Goal: Task Accomplishment & Management: Use online tool/utility

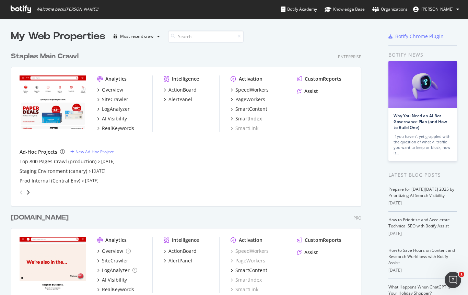
click at [64, 58] on div "Staples Main Crawl" at bounding box center [45, 57] width 68 height 10
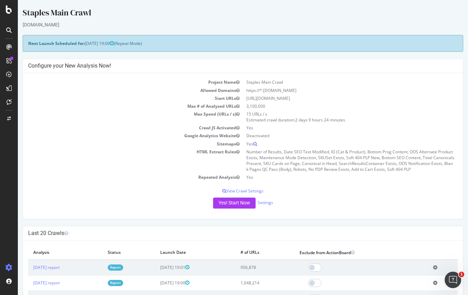
scroll to position [63, 0]
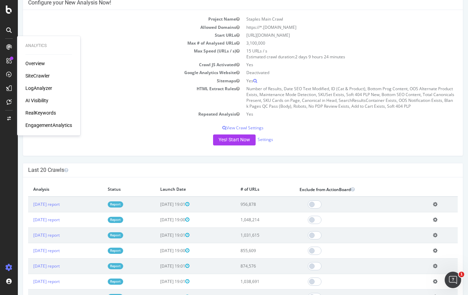
click at [42, 89] on div "LogAnalyzer" at bounding box center [38, 88] width 27 height 7
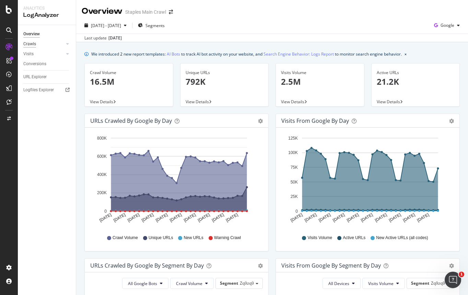
click at [33, 45] on div "Crawls" at bounding box center [29, 44] width 13 height 7
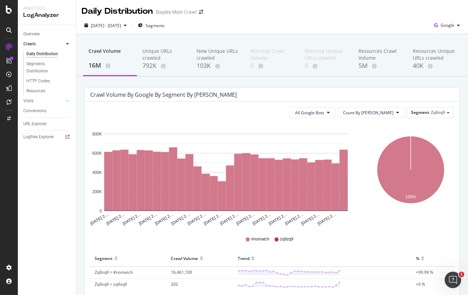
click at [11, 91] on icon at bounding box center [8, 88] width 5 height 5
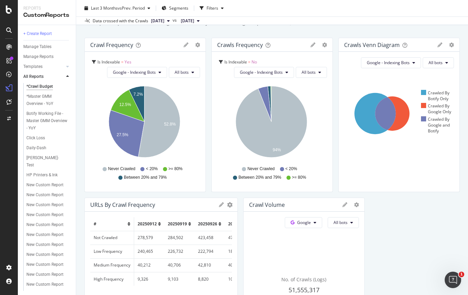
scroll to position [60, 0]
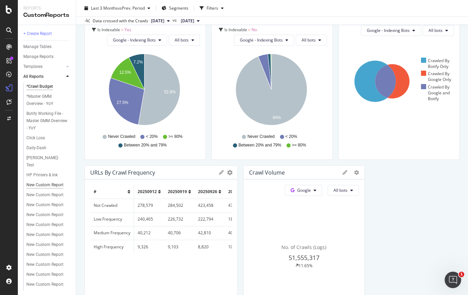
click at [38, 185] on div "New Custom Report" at bounding box center [44, 185] width 37 height 7
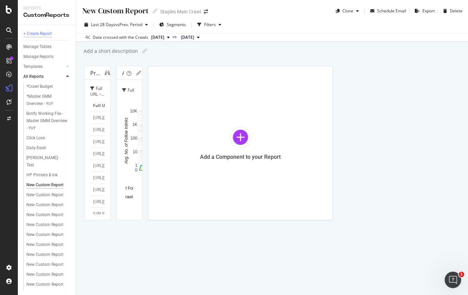
click at [39, 34] on div "+ Create Report" at bounding box center [37, 33] width 29 height 7
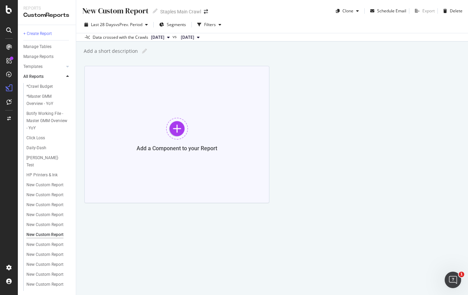
click at [175, 127] on div at bounding box center [177, 129] width 22 height 22
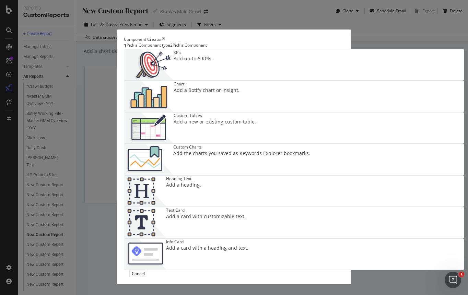
click at [174, 118] on div "Custom Tables" at bounding box center [215, 116] width 82 height 6
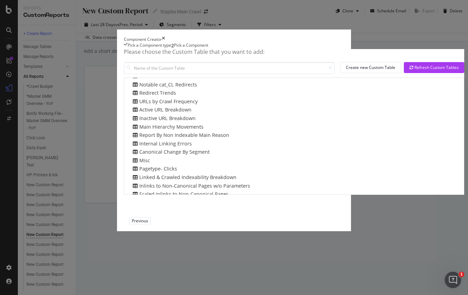
scroll to position [67, 0]
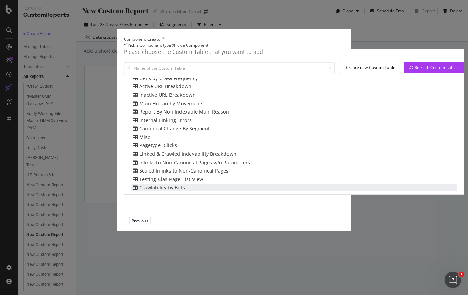
click at [131, 192] on div "Crawlability by Bots" at bounding box center [158, 187] width 54 height 7
click at [185, 224] on div "Add Component" at bounding box center [170, 221] width 31 height 6
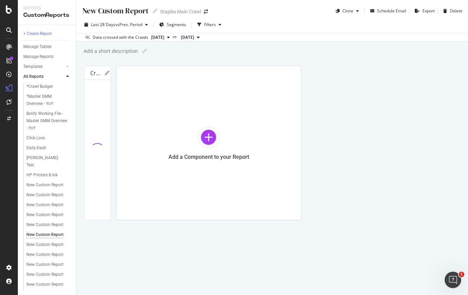
click at [140, 12] on div "New Custom Report" at bounding box center [115, 10] width 67 height 11
drag, startPoint x: 149, startPoint y: 10, endPoint x: 87, endPoint y: 10, distance: 61.8
click at [87, 10] on input "text" at bounding box center [116, 10] width 68 height 9
type input "Crawlability and indexability"
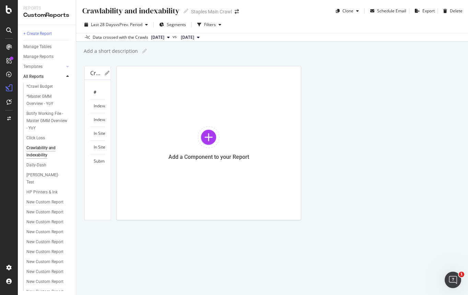
click at [212, 244] on div "Crawlability and indexability Crawlability and indexability Staples Main Crawl …" at bounding box center [272, 147] width 392 height 295
click at [220, 139] on div at bounding box center [209, 137] width 22 height 22
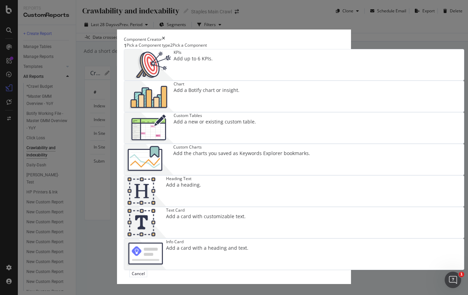
click at [174, 134] on div "Custom Tables Add a new or existing custom table." at bounding box center [215, 128] width 82 height 31
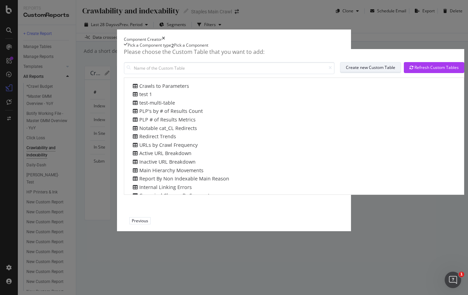
click at [346, 70] on div "Create new Custom Table" at bounding box center [370, 68] width 49 height 6
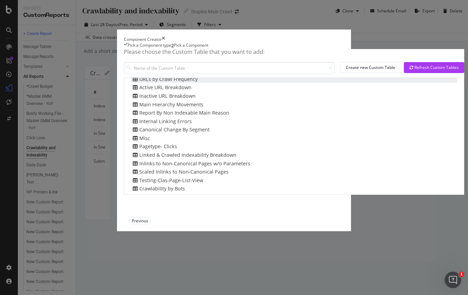
scroll to position [67, 0]
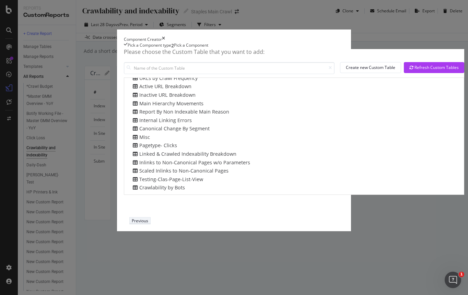
click at [148, 224] on div "Previous" at bounding box center [140, 221] width 16 height 6
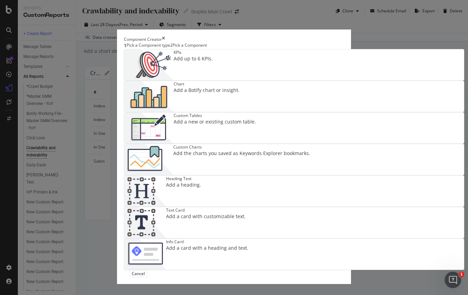
click at [174, 142] on div "Custom Tables Add a new or existing custom table." at bounding box center [215, 128] width 82 height 31
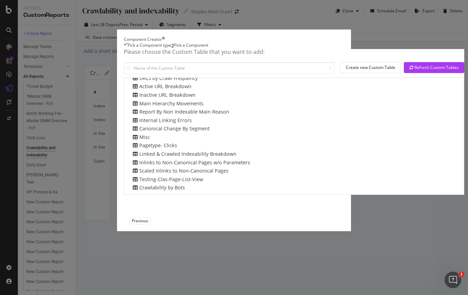
scroll to position [0, 0]
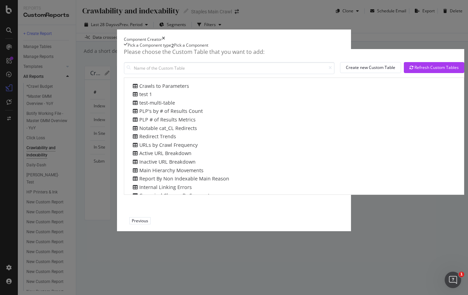
click at [165, 36] on icon "times" at bounding box center [163, 39] width 3 height 6
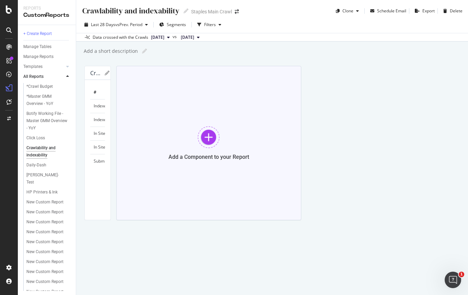
click at [220, 139] on div at bounding box center [209, 137] width 22 height 22
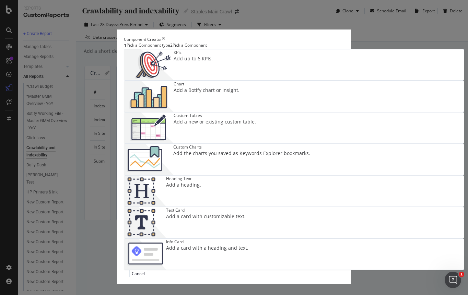
click at [174, 134] on div "Custom Tables Add a new or existing custom table." at bounding box center [215, 128] width 82 height 31
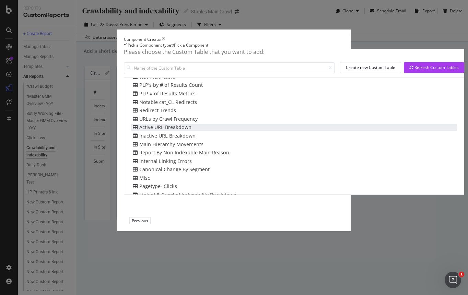
scroll to position [67, 0]
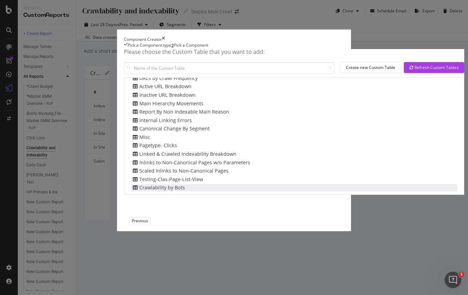
click at [134, 192] on div "Crawlability by Bots" at bounding box center [294, 187] width 326 height 7
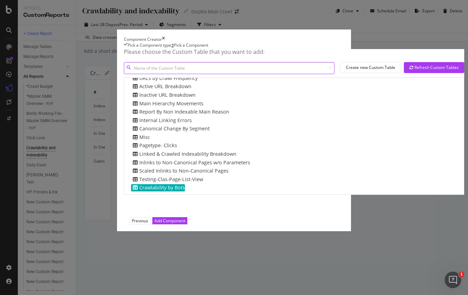
click at [191, 74] on input "modal" at bounding box center [229, 68] width 211 height 12
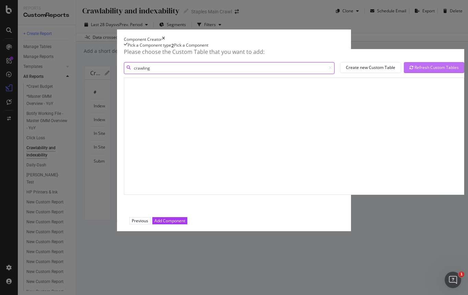
type input "crawling"
click at [410, 73] on div "Refresh Custom Tables" at bounding box center [434, 68] width 49 height 10
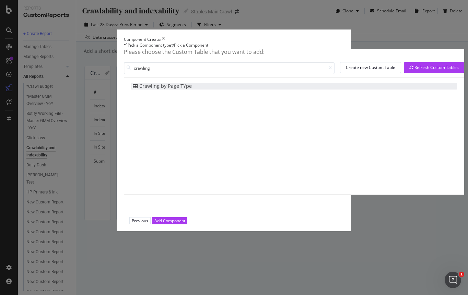
click at [131, 90] on div "Crawling by Page TYpe" at bounding box center [161, 86] width 61 height 7
click at [185, 224] on div "Add Component" at bounding box center [170, 221] width 31 height 6
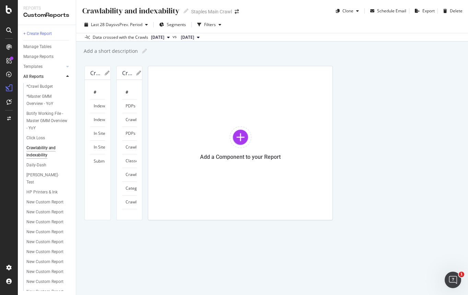
click at [105, 195] on div "# Number of URLs Indexed, Orphaned Pages (OpenAI) 251,694 Indexed, Orphaned Pag…" at bounding box center [97, 150] width 15 height 129
click at [111, 66] on div at bounding box center [107, 143] width 7 height 155
click at [118, 70] on icon "gear" at bounding box center [115, 72] width 5 height 5
click at [105, 156] on div "# Number of URLs Indexed, Orphaned Pages (OpenAI) 251,694 Indexed, Orphaned Pag…" at bounding box center [97, 150] width 15 height 129
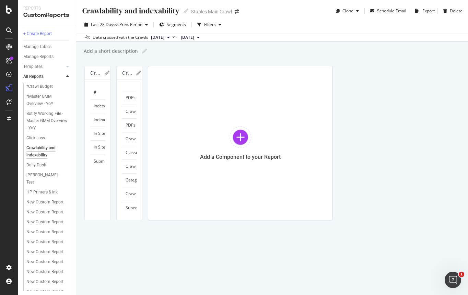
click at [110, 71] on icon at bounding box center [107, 73] width 5 height 5
click at [87, 128] on div "Cancel" at bounding box center [79, 125] width 13 height 5
click at [105, 147] on div "# Number of URLs Indexed, Orphaned Pages (OpenAI) 251,694 Indexed, Orphaned Pag…" at bounding box center [97, 150] width 15 height 129
click at [118, 70] on icon "gear" at bounding box center [115, 72] width 5 height 5
click at [105, 156] on div "# Number of URLs Indexed, Orphaned Pages (OpenAI) 251,694 Indexed, Orphaned Pag…" at bounding box center [97, 150] width 15 height 129
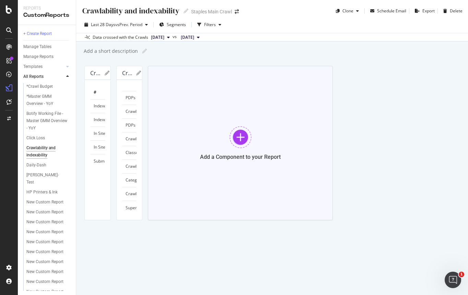
click at [182, 220] on div "Add a Component to your Report" at bounding box center [240, 143] width 185 height 155
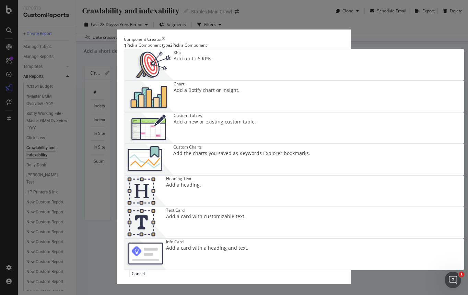
click at [184, 142] on div "Custom Tables Add a new or existing custom table." at bounding box center [215, 128] width 82 height 31
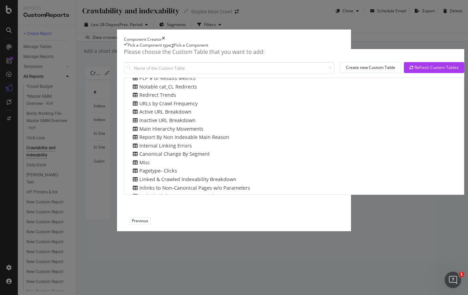
scroll to position [84, 0]
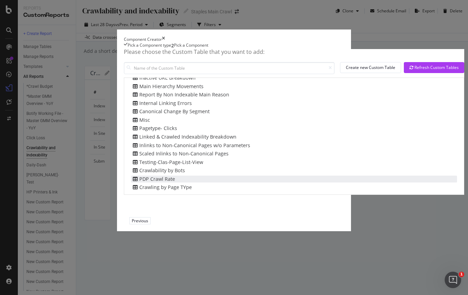
click at [170, 183] on div "PDP Crawl Rate" at bounding box center [294, 179] width 326 height 7
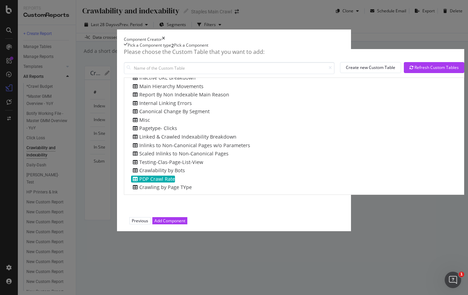
click at [165, 36] on icon "times" at bounding box center [163, 39] width 3 height 6
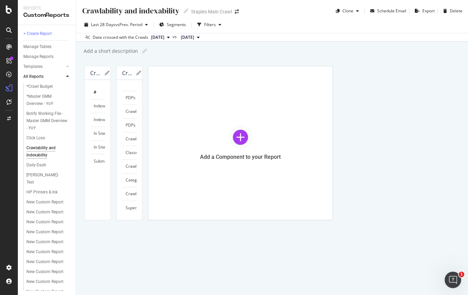
click at [105, 145] on div "# Number of URLs Indexed, Orphaned Pages (OpenAI) 251,694 Indexed, Orphaned Pag…" at bounding box center [97, 150] width 15 height 129
click at [118, 70] on icon "gear" at bounding box center [115, 72] width 5 height 5
click at [230, 148] on div at bounding box center [241, 137] width 22 height 22
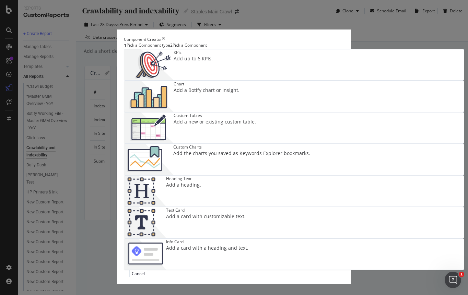
click at [189, 133] on div "Custom Tables Add a new or existing custom table." at bounding box center [215, 128] width 82 height 31
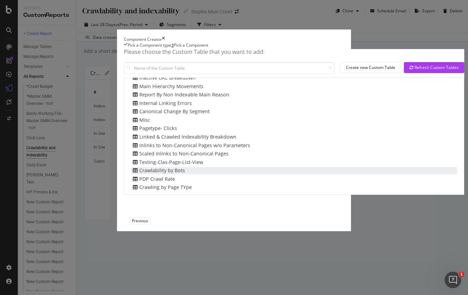
click at [131, 174] on div "Crawlability by Bots" at bounding box center [294, 170] width 326 height 7
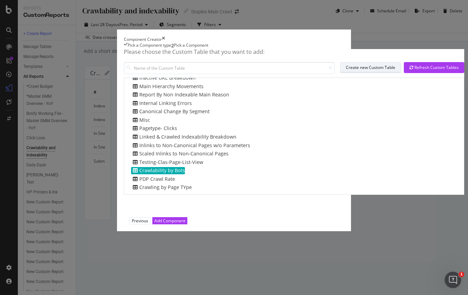
click at [346, 70] on div "Create new Custom Table" at bounding box center [370, 68] width 49 height 6
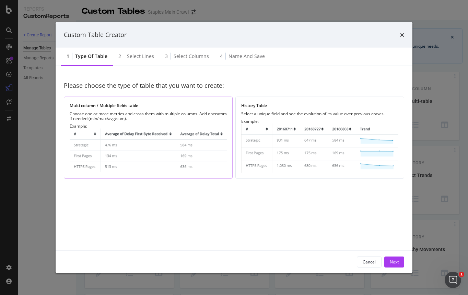
click at [160, 113] on div "Choose one or more metrics and cross them with multiple columns. Add operators …" at bounding box center [148, 116] width 157 height 10
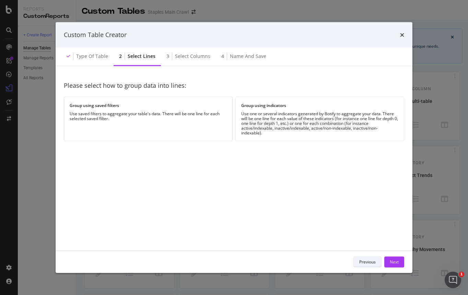
click at [376, 259] on button "Previous" at bounding box center [368, 262] width 28 height 11
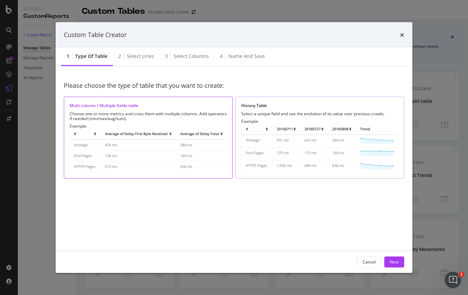
click at [311, 139] on img "modal" at bounding box center [319, 148] width 157 height 49
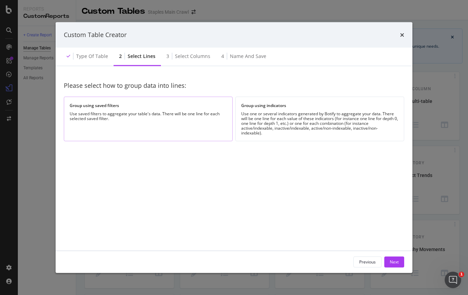
click at [147, 122] on div "Group using saved filters Use saved filters to aggregate your table's data. The…" at bounding box center [148, 119] width 169 height 44
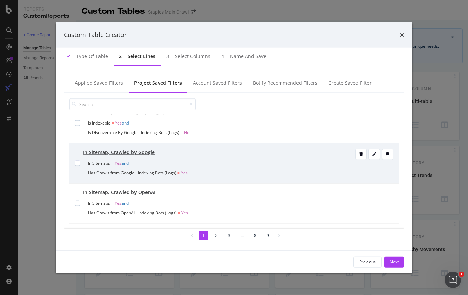
scroll to position [99, 0]
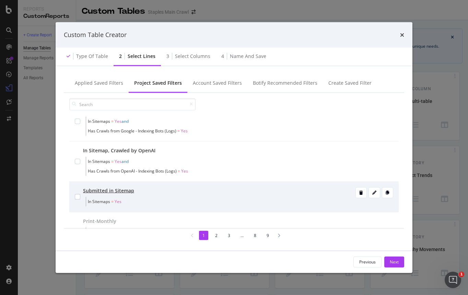
click at [178, 194] on div "Submitted in Sitemap In Sitemaps = Yes" at bounding box center [219, 196] width 273 height 19
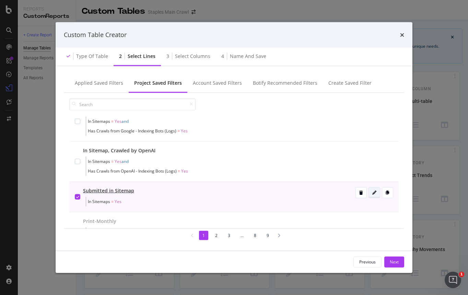
click at [369, 195] on div "modal" at bounding box center [374, 193] width 11 height 10
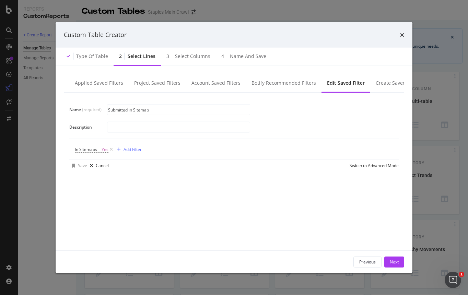
scroll to position [0, 0]
click at [369, 258] on div "Previous" at bounding box center [368, 262] width 16 height 10
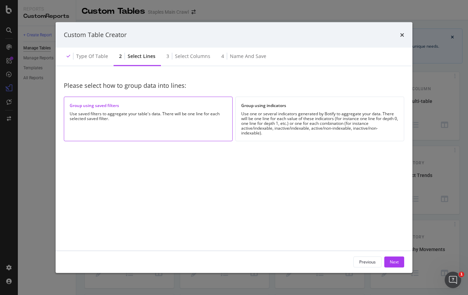
click at [187, 115] on div "Use saved filters to aggregate your table's data. There will be one line for ea…" at bounding box center [148, 116] width 157 height 10
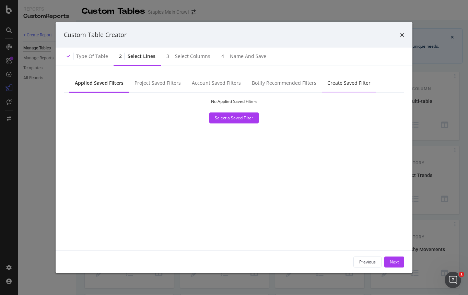
click at [346, 83] on div "Create Saved Filter" at bounding box center [349, 82] width 43 height 7
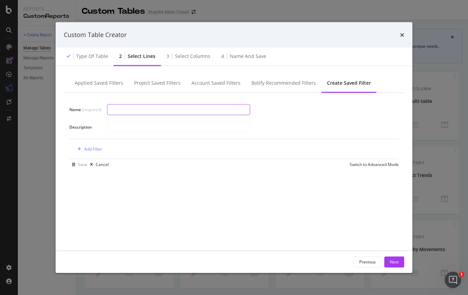
click at [201, 111] on input "modal" at bounding box center [178, 110] width 143 height 10
type input "PDPs in Sitemap"
click at [92, 147] on div "Add Filter" at bounding box center [93, 149] width 18 height 6
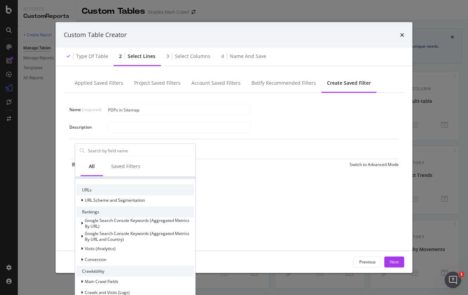
scroll to position [118, 0]
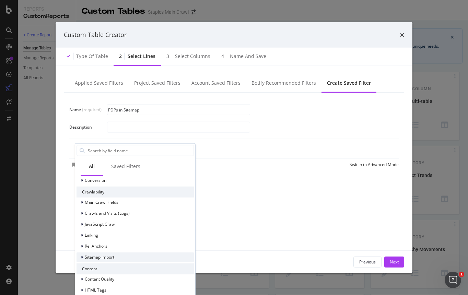
click at [85, 258] on span "Sitemap import" at bounding box center [100, 257] width 30 height 6
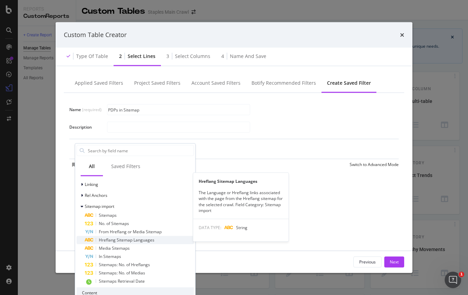
scroll to position [171, 0]
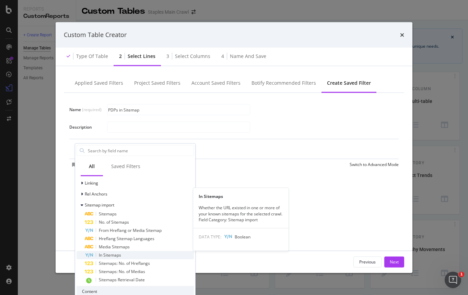
click at [108, 254] on span "In Sitemaps" at bounding box center [110, 255] width 22 height 6
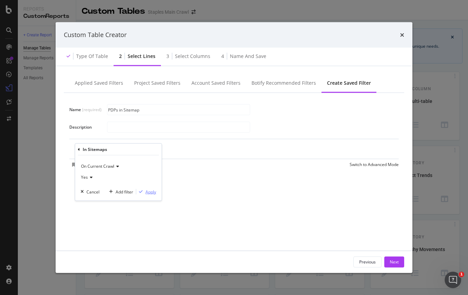
click at [153, 193] on div "Apply" at bounding box center [151, 192] width 11 height 6
click at [135, 150] on div "Add Filter" at bounding box center [133, 150] width 18 height 6
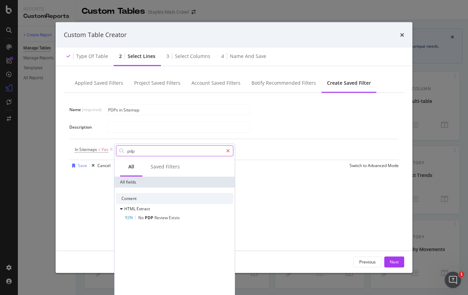
type input "pdp"
click at [230, 153] on div "modal" at bounding box center [228, 151] width 10 height 11
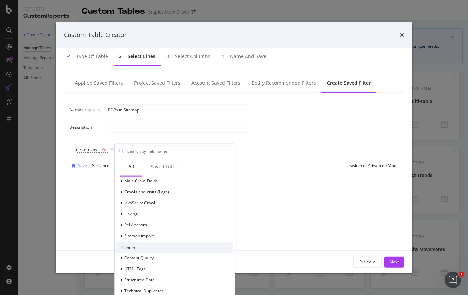
scroll to position [149, 0]
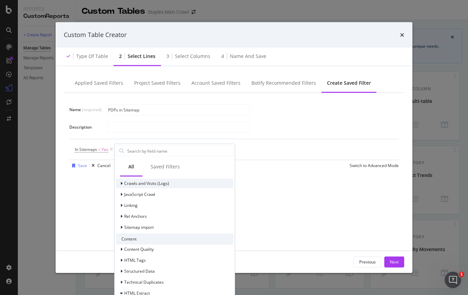
click at [123, 184] on div "modal" at bounding box center [122, 183] width 4 height 7
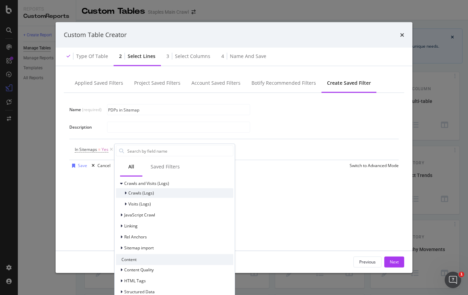
click at [126, 193] on icon "modal" at bounding box center [126, 193] width 2 height 4
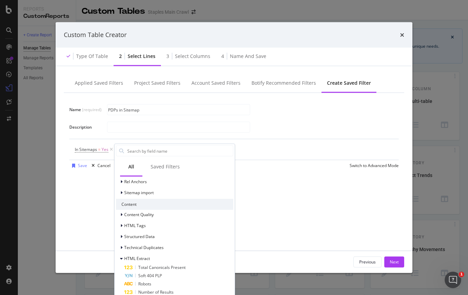
scroll to position [331, 0]
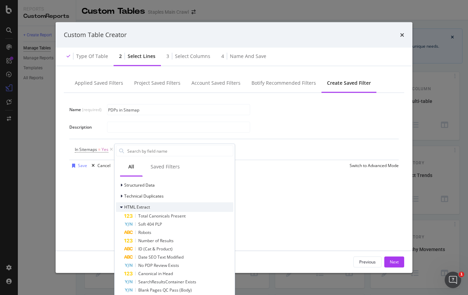
click at [120, 210] on div "HTML Extract" at bounding box center [133, 207] width 34 height 7
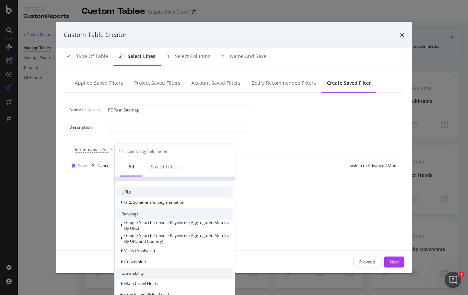
scroll to position [44, 0]
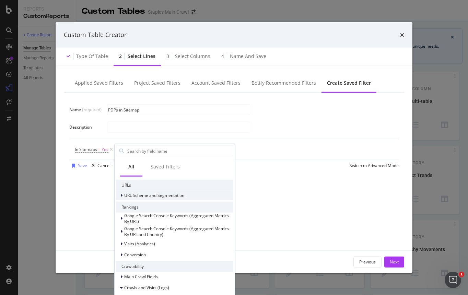
click at [121, 196] on icon "modal" at bounding box center [122, 196] width 2 height 4
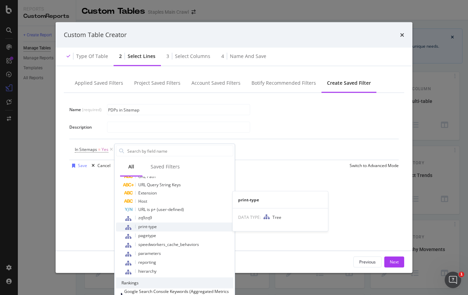
scroll to position [156, 0]
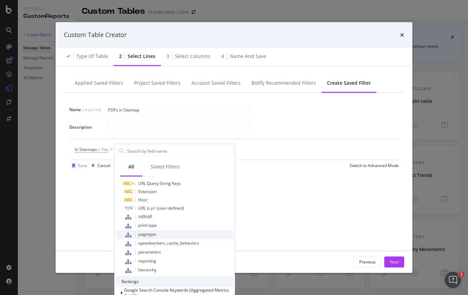
click at [157, 234] on div "pagetype" at bounding box center [178, 234] width 109 height 9
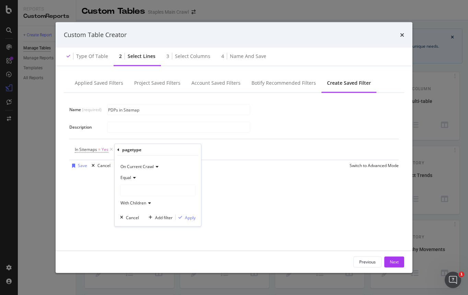
click at [137, 194] on div "modal" at bounding box center [158, 190] width 75 height 11
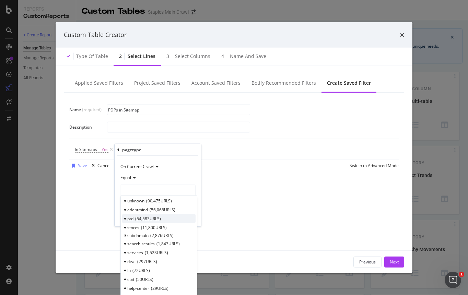
scroll to position [0, 0]
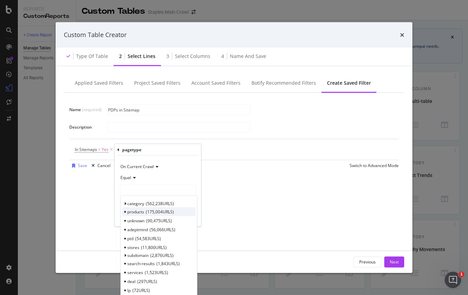
click at [157, 212] on span "175,004 URLS" at bounding box center [160, 212] width 28 height 6
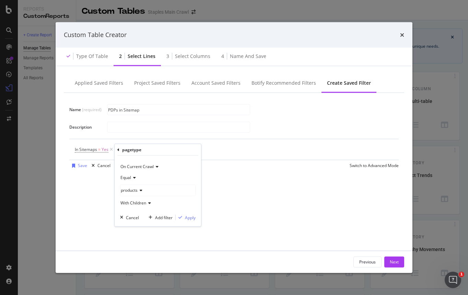
click at [148, 202] on icon "modal" at bounding box center [148, 203] width 5 height 4
click at [141, 190] on icon "modal" at bounding box center [140, 191] width 5 height 4
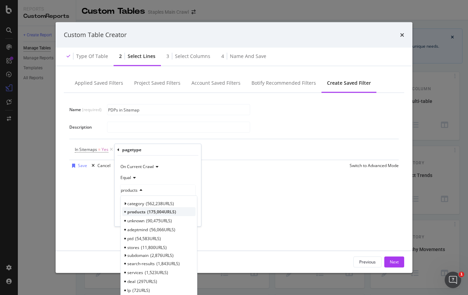
click at [150, 210] on span "175,004 URLS" at bounding box center [161, 212] width 29 height 6
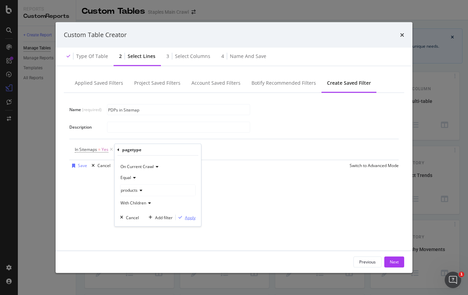
click at [191, 218] on div "Apply" at bounding box center [190, 218] width 11 height 6
click at [398, 260] on div "Next" at bounding box center [394, 262] width 9 height 6
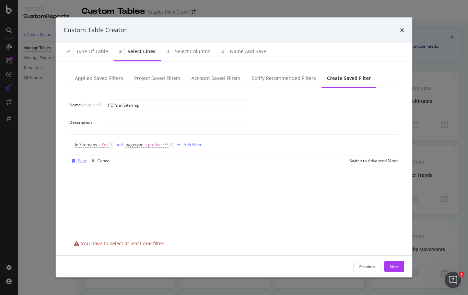
click at [80, 162] on div "Save" at bounding box center [82, 161] width 9 height 6
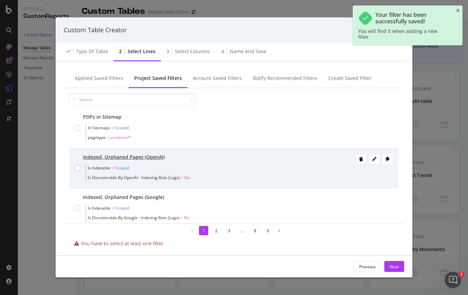
scroll to position [13, 0]
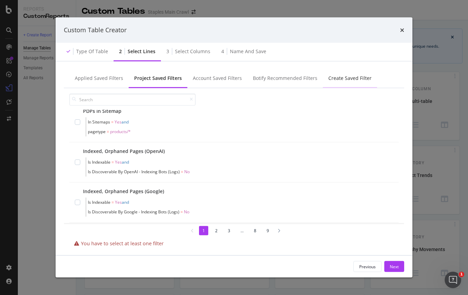
click at [345, 78] on div "Create Saved Filter" at bounding box center [350, 78] width 43 height 7
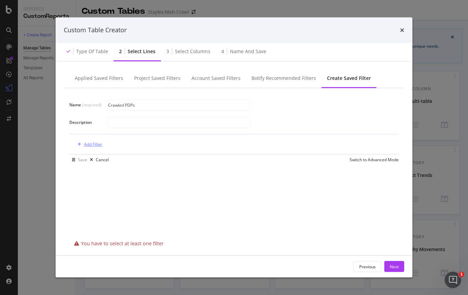
type input "Crawled PDPs"
click at [99, 144] on div "Add Filter" at bounding box center [93, 145] width 18 height 6
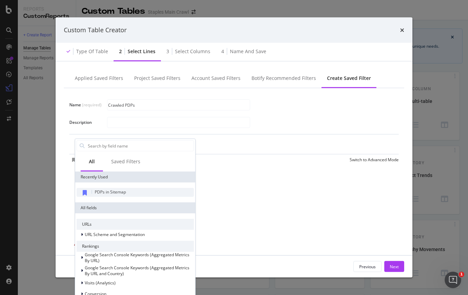
click at [110, 191] on span "PDPs in Sitemap" at bounding box center [110, 192] width 31 height 6
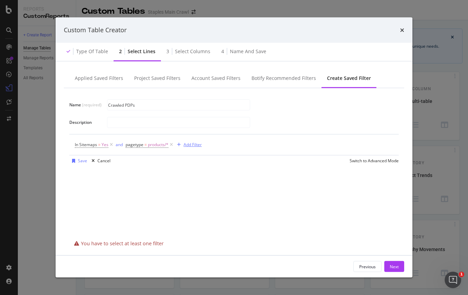
click at [196, 145] on div "Add Filter" at bounding box center [193, 145] width 18 height 6
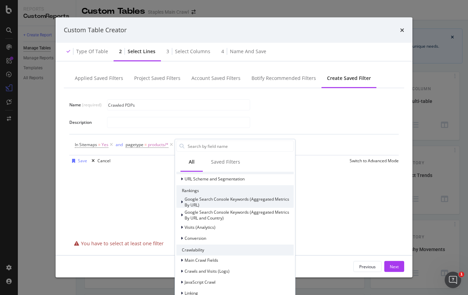
scroll to position [84, 0]
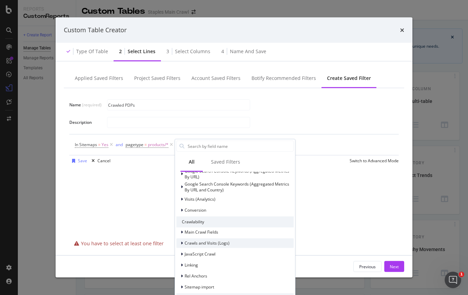
click at [182, 244] on icon "modal" at bounding box center [182, 243] width 2 height 4
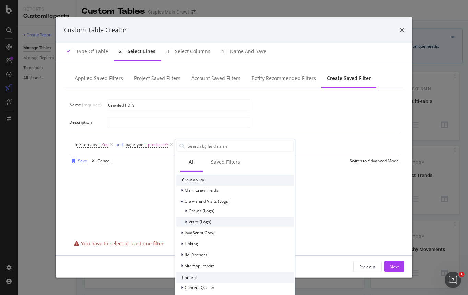
scroll to position [127, 0]
click at [185, 211] on icon "modal" at bounding box center [186, 210] width 2 height 4
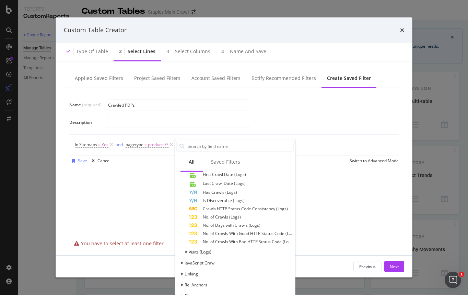
scroll to position [176, 0]
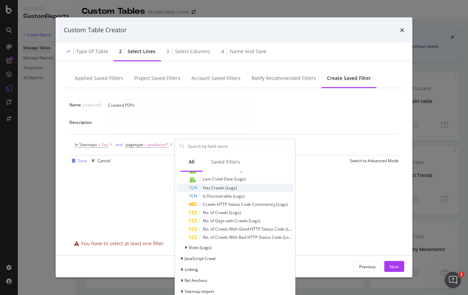
click at [217, 189] on span "Has Crawls (Logs)" at bounding box center [220, 188] width 34 height 6
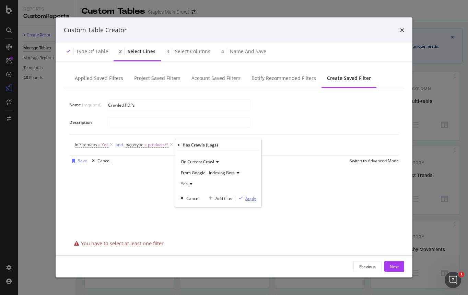
click at [249, 198] on div "Apply" at bounding box center [251, 198] width 11 height 6
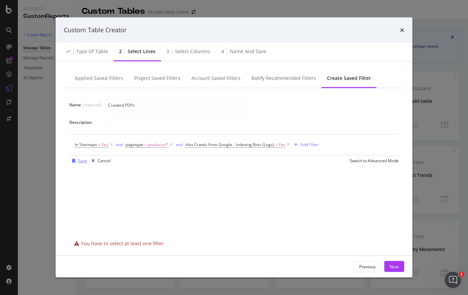
click at [77, 159] on div "modal" at bounding box center [73, 161] width 9 height 4
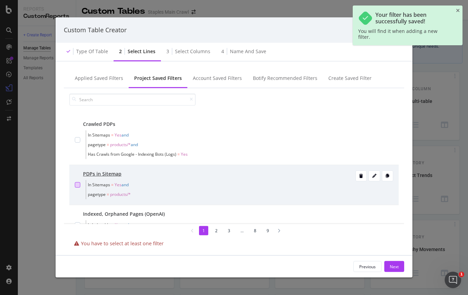
click at [79, 183] on div "modal" at bounding box center [77, 184] width 5 height 5
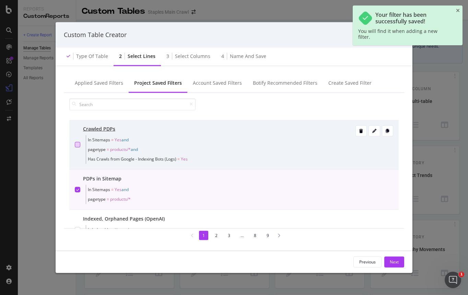
click at [78, 143] on div "modal" at bounding box center [77, 144] width 5 height 5
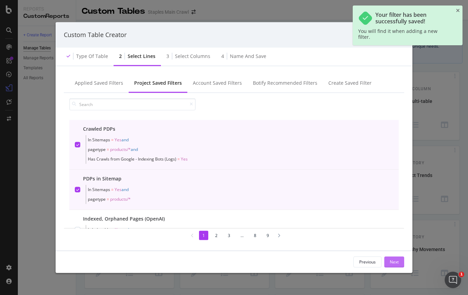
click at [396, 260] on div "Next" at bounding box center [394, 262] width 9 height 6
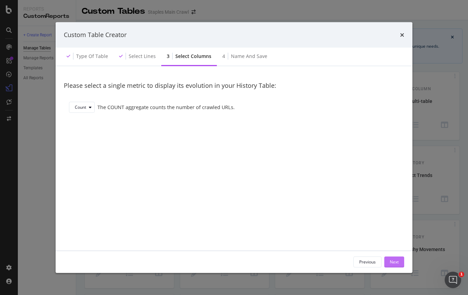
click at [395, 262] on div "Next" at bounding box center [394, 262] width 9 height 6
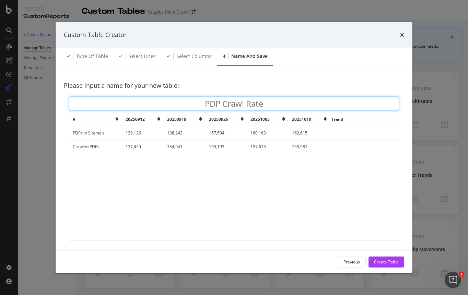
type input "PDP Crawl Rate"
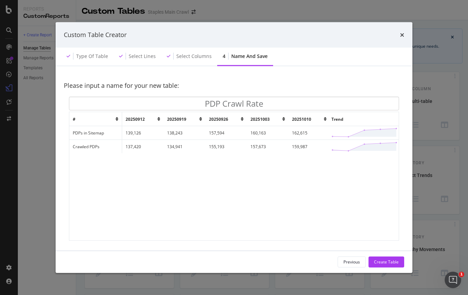
click at [236, 76] on div "Please input a name for your new table:" at bounding box center [234, 85] width 341 height 23
click at [387, 260] on div "Create Table" at bounding box center [386, 262] width 25 height 6
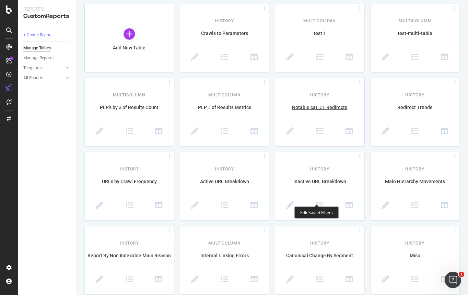
scroll to position [216, 0]
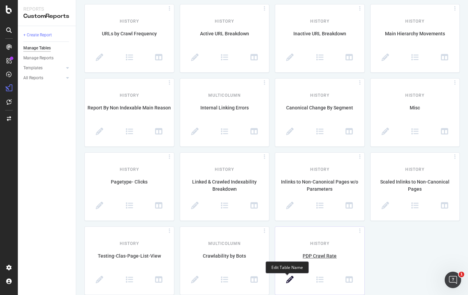
click at [288, 277] on icon at bounding box center [290, 280] width 8 height 8
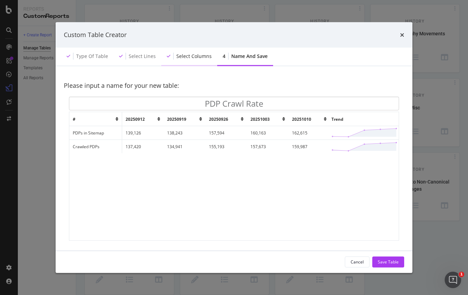
click at [191, 59] on div "Select columns" at bounding box center [189, 56] width 56 height 19
click at [359, 260] on div "Cancel" at bounding box center [357, 262] width 13 height 6
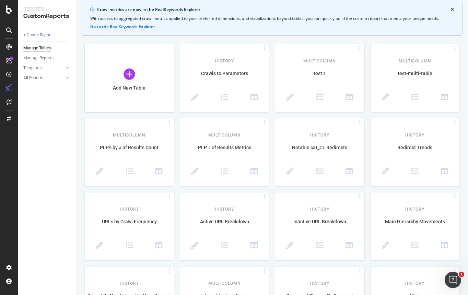
scroll to position [58, 0]
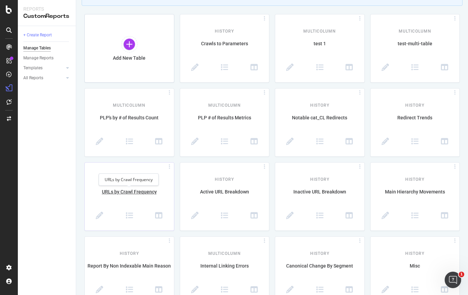
click at [117, 192] on div "URLs by Crawl Frequency" at bounding box center [129, 196] width 89 height 14
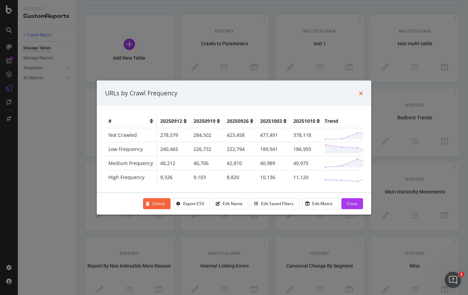
click at [360, 90] on icon "times" at bounding box center [361, 92] width 4 height 5
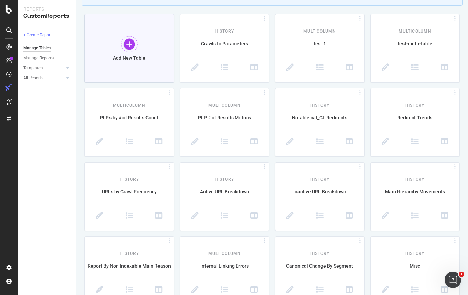
click at [131, 60] on div "Add New Table" at bounding box center [129, 58] width 33 height 6
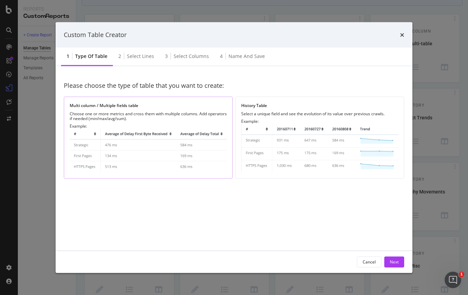
click at [193, 112] on div "Choose one or more metrics and cross them with multiple columns. Add operators …" at bounding box center [148, 116] width 157 height 10
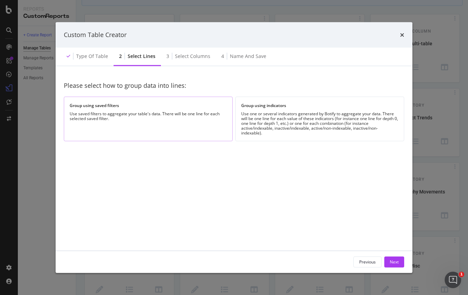
click at [194, 115] on div "Use saved filters to aggregate your table's data. There will be one line for ea…" at bounding box center [148, 116] width 157 height 10
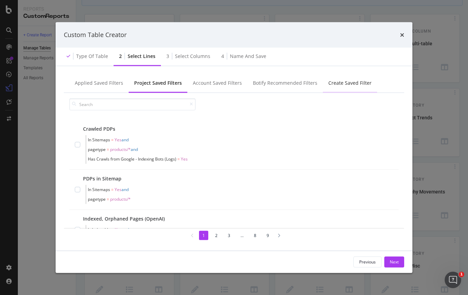
click at [349, 83] on div "Create Saved Filter" at bounding box center [350, 82] width 43 height 7
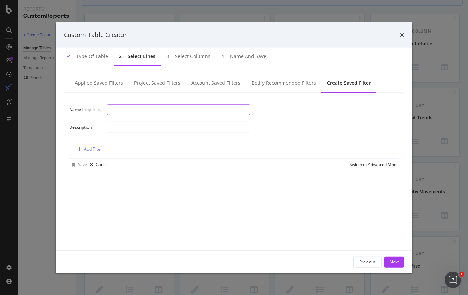
click at [176, 111] on input "modal" at bounding box center [178, 110] width 143 height 10
type input "Crawl Rate by Page TYpe"
click at [100, 147] on div "Add Filter" at bounding box center [93, 149] width 18 height 6
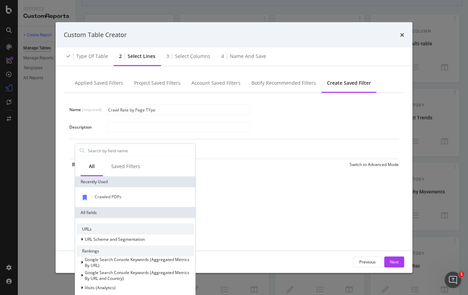
scroll to position [1, 0]
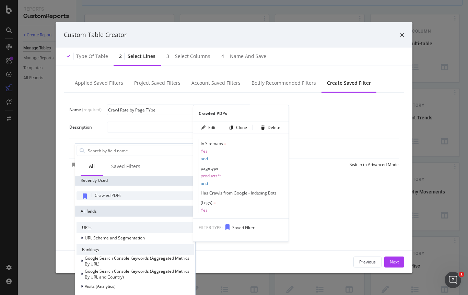
click at [117, 193] on span "Crawled PDPs" at bounding box center [108, 196] width 27 height 6
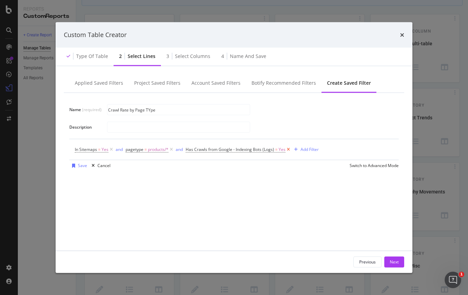
click at [286, 150] on icon "modal" at bounding box center [289, 149] width 6 height 7
click at [140, 150] on span "pagetype" at bounding box center [135, 149] width 18 height 6
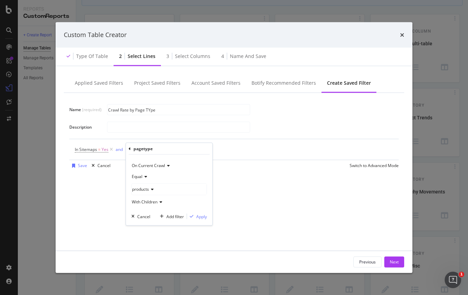
click at [145, 187] on span "products" at bounding box center [140, 189] width 17 height 6
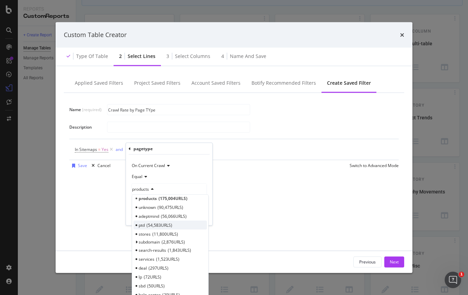
scroll to position [0, 0]
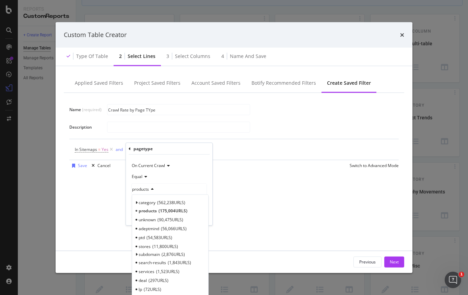
click at [198, 177] on div "Equal" at bounding box center [170, 176] width 76 height 11
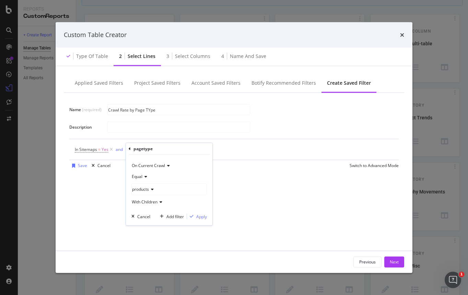
click at [190, 166] on div "On Current Crawl" at bounding box center [170, 165] width 76 height 11
click at [189, 164] on div "On Current Crawl" at bounding box center [170, 165] width 76 height 11
click at [137, 178] on span "Equal" at bounding box center [137, 177] width 11 height 6
click at [180, 169] on div "On Current Crawl" at bounding box center [170, 165] width 76 height 11
click at [143, 217] on div "Cancel" at bounding box center [143, 217] width 13 height 6
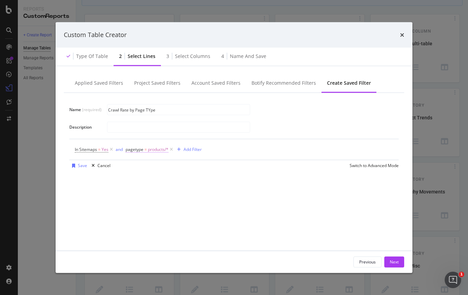
click at [158, 152] on span "products/*" at bounding box center [158, 150] width 21 height 10
click at [139, 189] on span "products" at bounding box center [140, 189] width 17 height 6
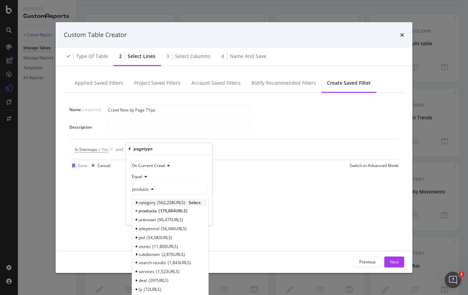
click at [137, 201] on icon "modal" at bounding box center [136, 203] width 2 height 4
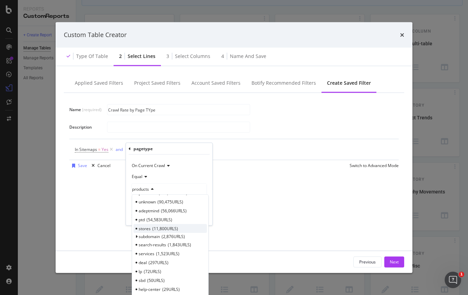
scroll to position [65, 0]
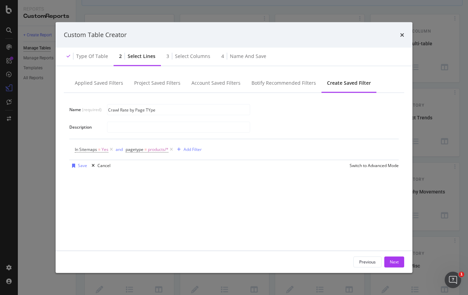
click at [240, 144] on div "In Sitemaps = Yes and pagetype = products/* Add Filter" at bounding box center [234, 149] width 319 height 21
click at [172, 149] on icon "modal" at bounding box center [172, 149] width 6 height 7
click at [138, 149] on div "Add Filter" at bounding box center [133, 150] width 18 height 6
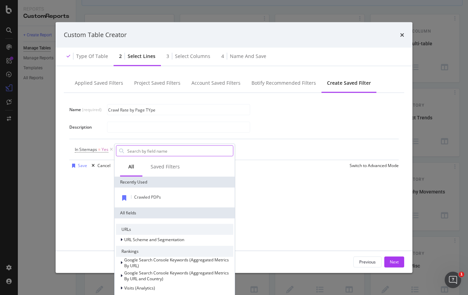
click at [147, 154] on input "Name (required)" at bounding box center [180, 151] width 106 height 10
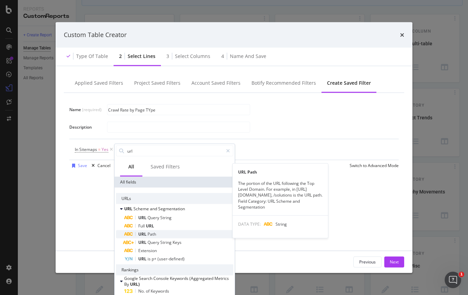
type input "url"
click at [157, 234] on div "URL Path" at bounding box center [178, 234] width 109 height 8
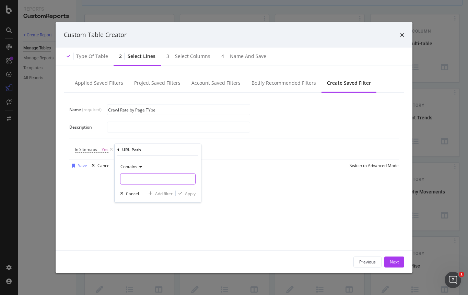
click at [148, 180] on input "Name (required)" at bounding box center [158, 179] width 75 height 11
type input "/product_"
click at [191, 194] on div "Apply" at bounding box center [190, 194] width 11 height 6
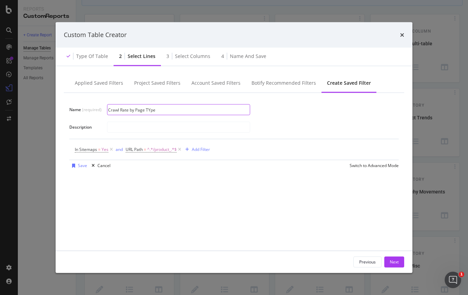
drag, startPoint x: 158, startPoint y: 110, endPoint x: 165, endPoint y: 110, distance: 6.9
click at [165, 110] on input "Crawl Rate by Page TYpe" at bounding box center [178, 110] width 143 height 10
click at [169, 111] on input "Crawl Rate by Page TYpe" at bounding box center [178, 110] width 143 height 10
drag, startPoint x: 150, startPoint y: 109, endPoint x: 169, endPoint y: 137, distance: 33.5
click at [151, 111] on input "Crawl Rate by Page TYpe" at bounding box center [178, 110] width 143 height 10
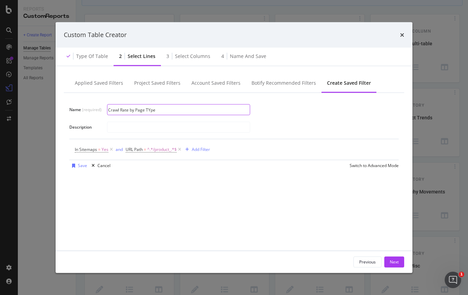
drag, startPoint x: 172, startPoint y: 112, endPoint x: 83, endPoint y: 113, distance: 88.6
click at [0, 0] on div "Name (required) Crawl Rate by Page TYpe" at bounding box center [0, 0] width 0 height 0
type input "C"
type input "PDPs in Sitemaps"
click at [396, 260] on div "Next" at bounding box center [394, 262] width 9 height 6
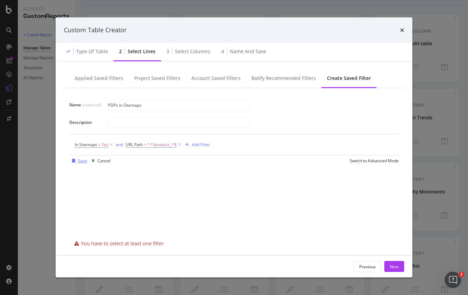
click at [82, 162] on div "Save" at bounding box center [82, 161] width 9 height 6
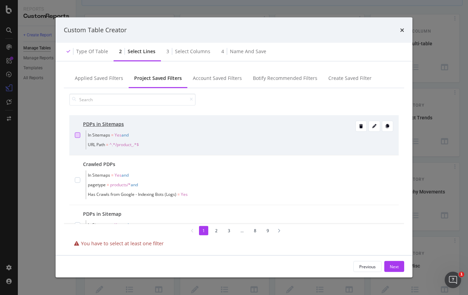
click at [76, 136] on div "modal" at bounding box center [77, 135] width 5 height 5
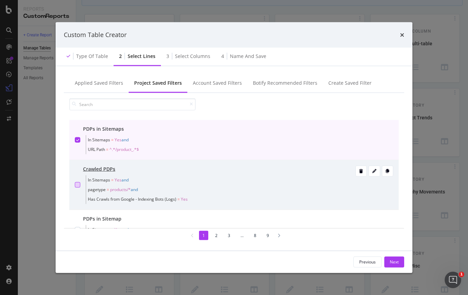
click at [79, 185] on div "modal" at bounding box center [77, 184] width 5 height 5
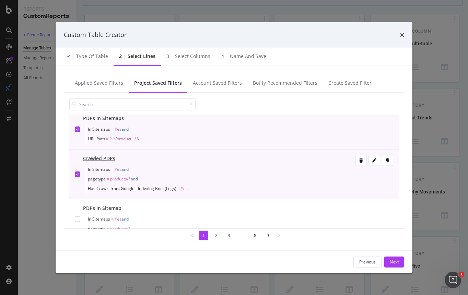
scroll to position [11, 0]
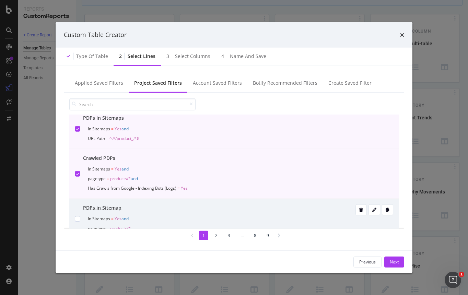
click at [82, 219] on div "PDPs in Sitemap In Sitemaps = Yes and pagetype = products/*" at bounding box center [234, 218] width 319 height 29
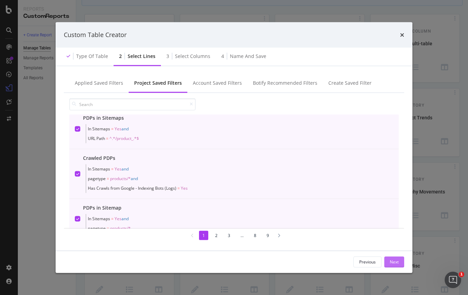
click at [395, 260] on div "Next" at bounding box center [394, 262] width 9 height 6
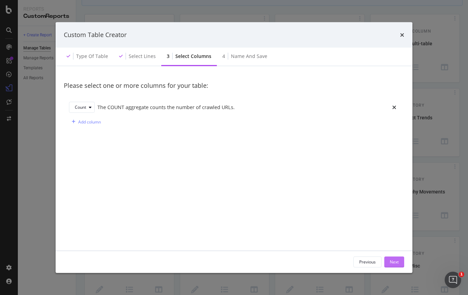
click at [396, 259] on div "Next" at bounding box center [394, 262] width 9 height 6
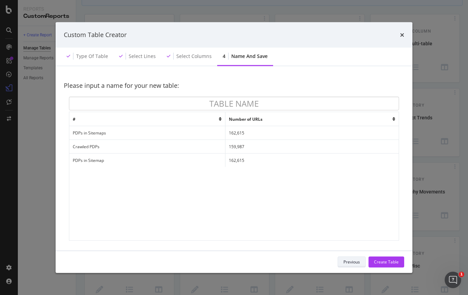
click at [350, 262] on div "Previous" at bounding box center [352, 262] width 16 height 6
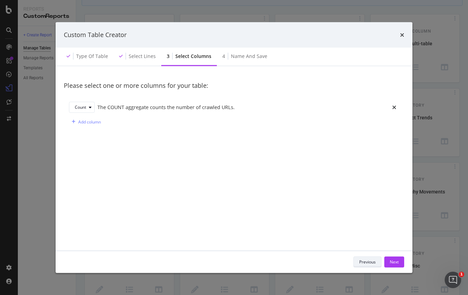
click at [361, 264] on div "Previous" at bounding box center [368, 262] width 16 height 6
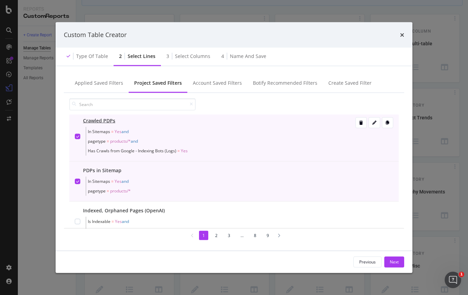
scroll to position [47, 0]
click at [360, 174] on icon "modal" at bounding box center [362, 174] width 4 height 4
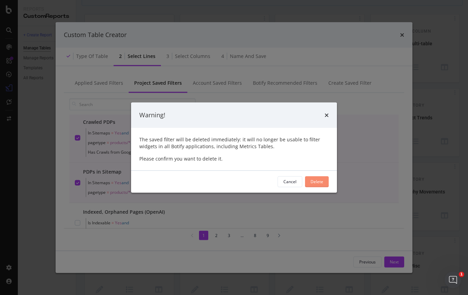
click at [317, 182] on div "Delete" at bounding box center [317, 182] width 13 height 6
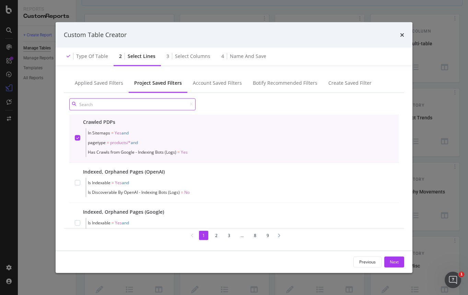
scroll to position [0, 0]
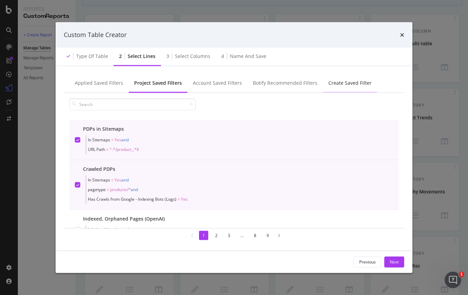
click at [344, 86] on div "Create Saved Filter" at bounding box center [350, 82] width 43 height 7
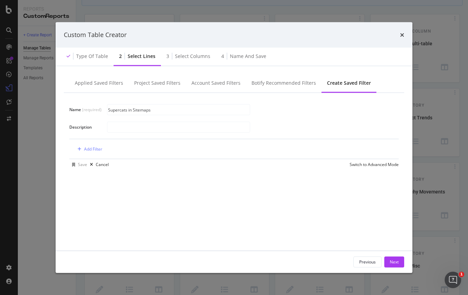
type input "Supercats in Sitemaps"
click at [88, 150] on div "Add Filter" at bounding box center [93, 149] width 18 height 6
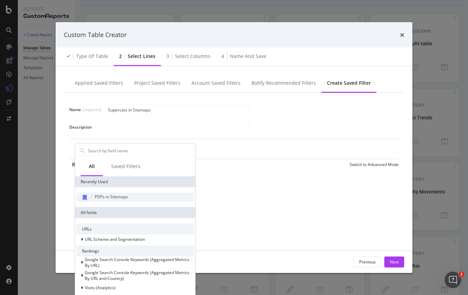
click at [102, 197] on span "PDPs in Sitemaps" at bounding box center [111, 197] width 33 height 6
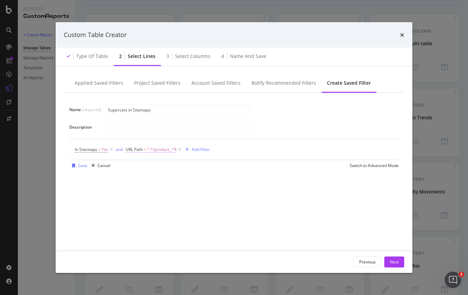
click at [153, 150] on span "^.*/product_.*$" at bounding box center [162, 150] width 30 height 10
drag, startPoint x: 159, startPoint y: 178, endPoint x: 150, endPoint y: 177, distance: 9.6
click at [150, 177] on input "/product_" at bounding box center [164, 178] width 65 height 11
click at [154, 178] on input "/product_" at bounding box center [164, 178] width 65 height 11
drag, startPoint x: 156, startPoint y: 178, endPoint x: 137, endPoint y: 178, distance: 19.2
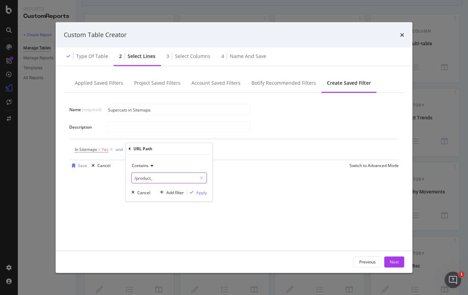
click at [137, 178] on input "/product_" at bounding box center [164, 178] width 65 height 11
type input "/cat_SC"
click at [201, 193] on div "Apply" at bounding box center [201, 193] width 11 height 6
click at [80, 164] on div "Save" at bounding box center [82, 166] width 9 height 6
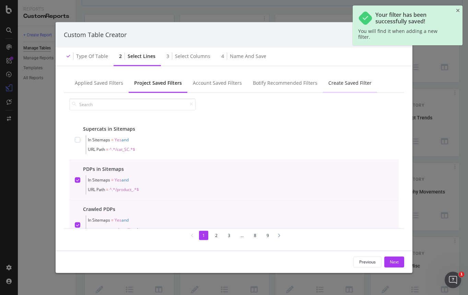
click at [333, 80] on div "Create Saved Filter" at bounding box center [350, 82] width 43 height 7
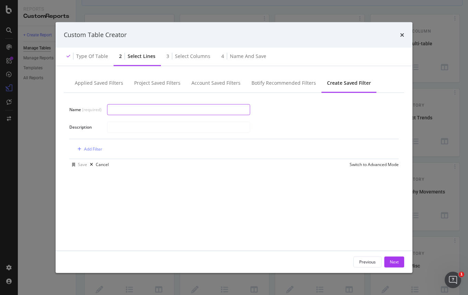
click at [125, 111] on input "modal" at bounding box center [178, 110] width 143 height 10
type input "Crawled Supercats"
click at [99, 147] on div "Add Filter" at bounding box center [93, 149] width 18 height 6
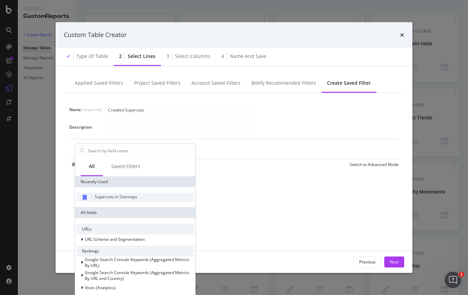
click at [122, 195] on span "Supercats in Sitemaps" at bounding box center [116, 197] width 43 height 6
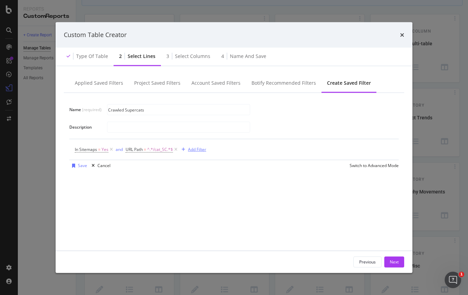
click at [200, 149] on div "Add Filter" at bounding box center [197, 150] width 18 height 6
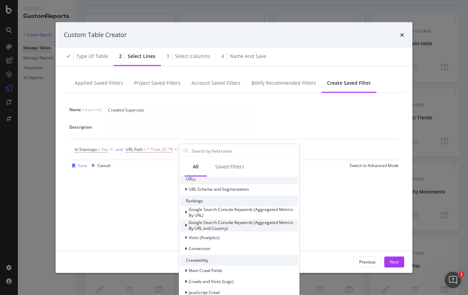
scroll to position [103, 0]
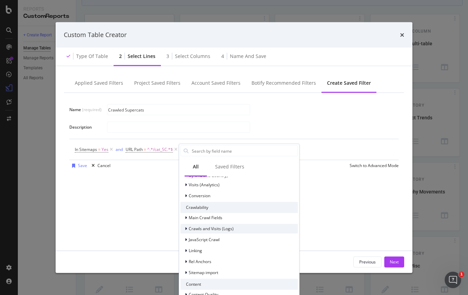
click at [186, 227] on icon "modal" at bounding box center [186, 229] width 2 height 4
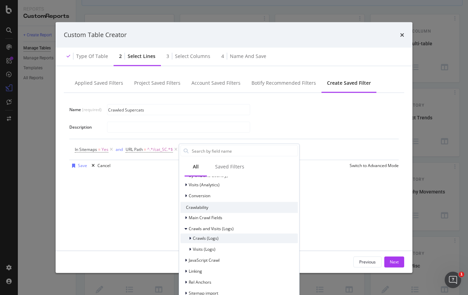
click at [191, 238] on div "modal" at bounding box center [191, 238] width 4 height 7
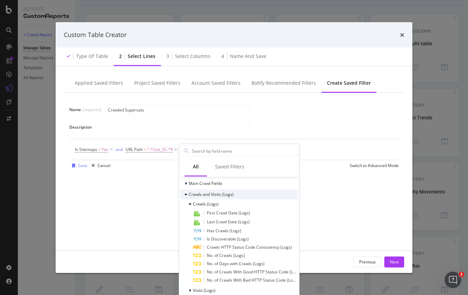
scroll to position [140, 0]
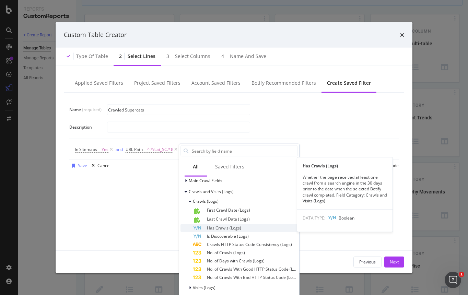
click at [222, 225] on span "Has Crawls (Logs)" at bounding box center [224, 228] width 34 height 6
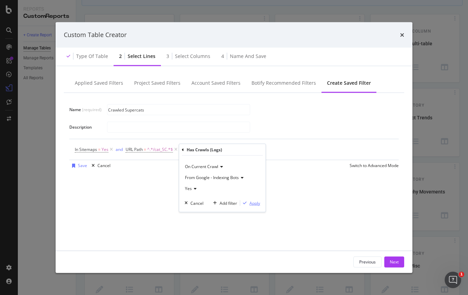
click at [255, 203] on div "Apply" at bounding box center [255, 203] width 11 height 6
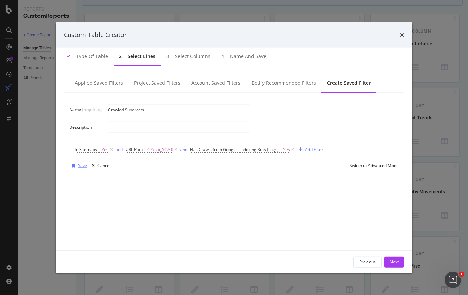
click at [81, 166] on div "Save" at bounding box center [82, 166] width 9 height 6
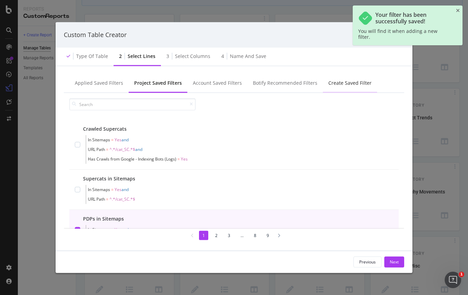
click at [349, 83] on div "Create Saved Filter" at bounding box center [350, 82] width 43 height 7
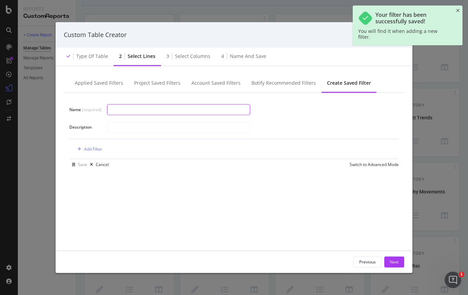
click at [162, 105] on input "modal" at bounding box center [178, 110] width 143 height 10
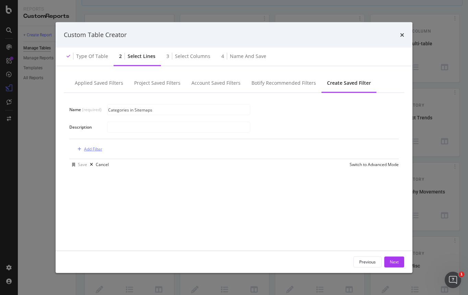
type input "Categories in Sitemaps"
click at [102, 149] on div "Add Filter" at bounding box center [93, 149] width 18 height 6
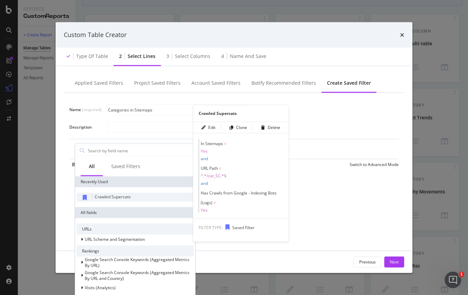
click at [126, 198] on span "Crawled Supercats" at bounding box center [113, 197] width 36 height 6
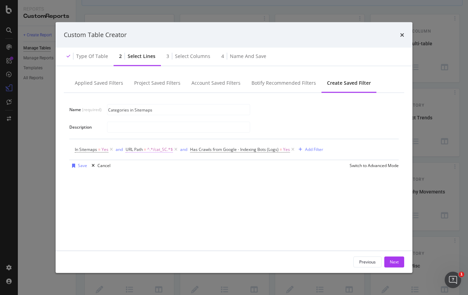
click at [154, 152] on span "^.*/cat_SC.*$" at bounding box center [160, 150] width 26 height 10
click at [148, 178] on input "/cat_SC" at bounding box center [164, 178] width 65 height 11
click at [159, 187] on div "Contains /cat_SC Cancel Add filter Apply" at bounding box center [169, 178] width 87 height 47
click at [152, 181] on input "/cat_SC" at bounding box center [164, 178] width 65 height 11
click at [162, 181] on input "/cat_SC" at bounding box center [164, 178] width 65 height 11
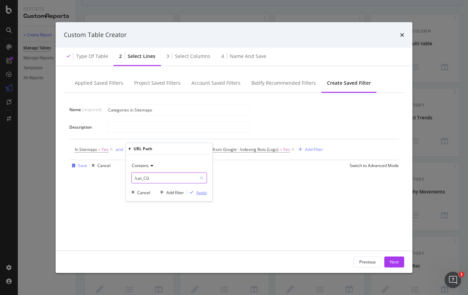
type input "/cat_CG"
click at [196, 192] on div "Apply" at bounding box center [201, 193] width 11 height 6
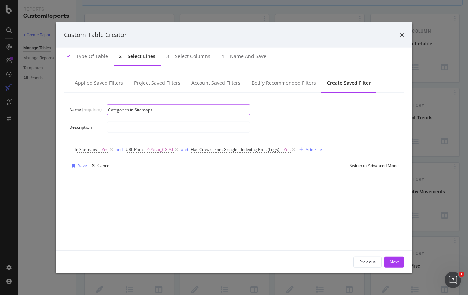
click at [170, 109] on input "Categories in Sitemaps" at bounding box center [178, 110] width 143 height 10
drag, startPoint x: 158, startPoint y: 112, endPoint x: 76, endPoint y: 111, distance: 82.1
click at [0, 0] on div "Name (required) Categories in Sitemaps" at bounding box center [0, 0] width 0 height 0
click at [292, 150] on icon "modal" at bounding box center [294, 149] width 6 height 7
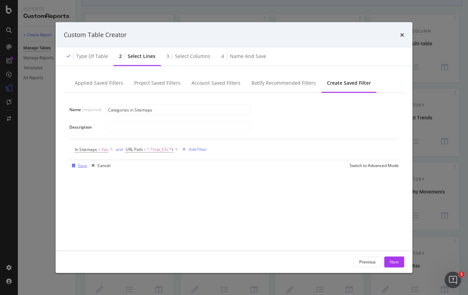
click at [80, 166] on div "Save" at bounding box center [82, 166] width 9 height 6
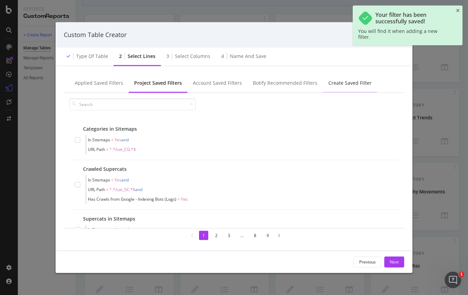
click at [342, 81] on div "Create Saved Filter" at bounding box center [350, 82] width 43 height 7
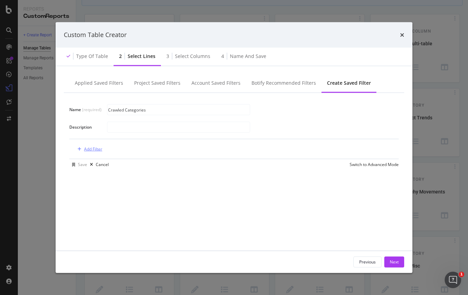
type input "Crawled Categories"
click at [88, 150] on div "Add Filter" at bounding box center [93, 149] width 18 height 6
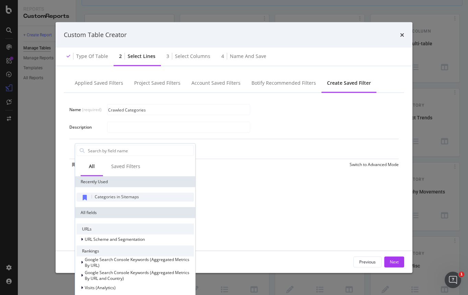
click at [118, 196] on span "Categories in Sitemaps" at bounding box center [117, 197] width 44 height 6
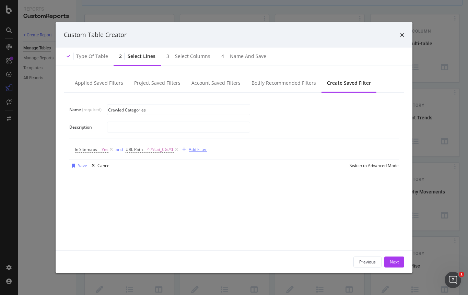
click at [202, 149] on div "Add Filter" at bounding box center [198, 150] width 18 height 6
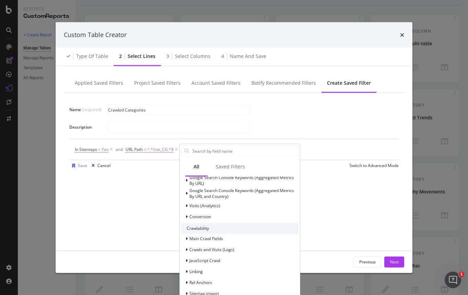
scroll to position [89, 0]
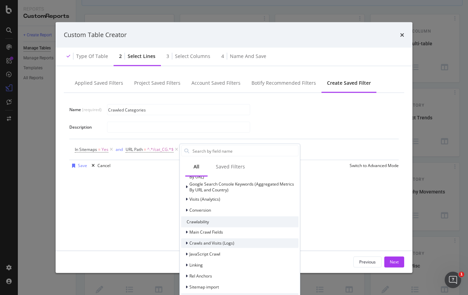
click at [188, 242] on div "modal" at bounding box center [187, 243] width 4 height 7
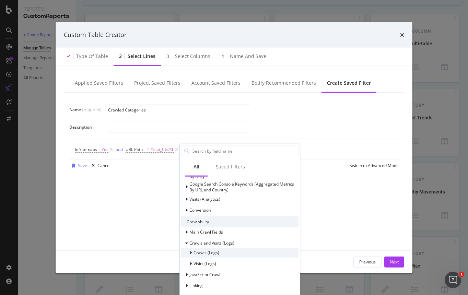
click at [192, 252] on icon "modal" at bounding box center [191, 253] width 2 height 4
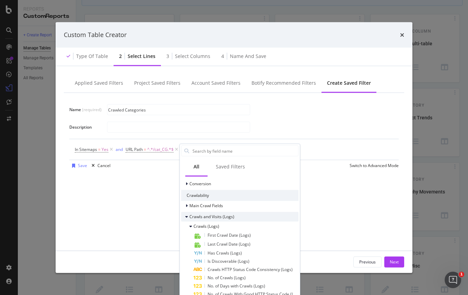
scroll to position [120, 0]
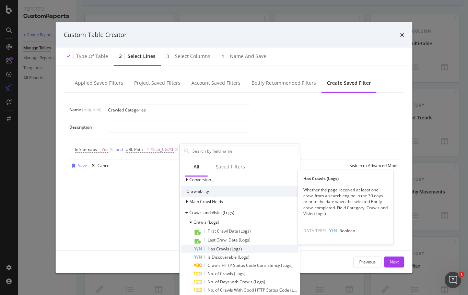
click at [213, 249] on span "Has Crawls (Logs)" at bounding box center [225, 249] width 34 height 6
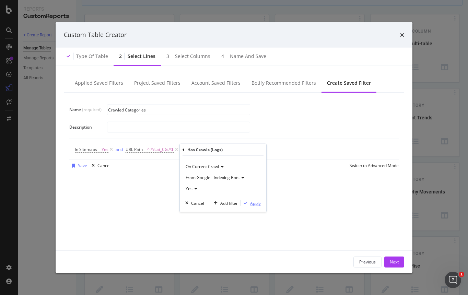
click at [258, 202] on div "Apply" at bounding box center [255, 203] width 11 height 6
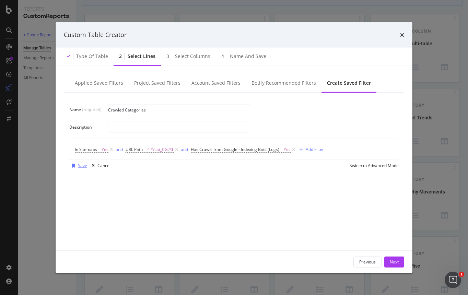
click at [80, 169] on div "Save" at bounding box center [78, 165] width 18 height 10
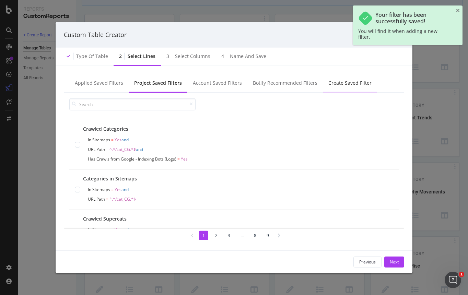
click at [351, 86] on div "Create Saved Filter" at bounding box center [350, 82] width 43 height 7
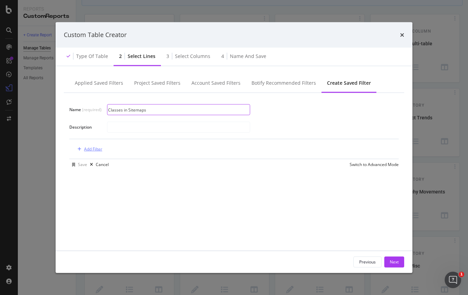
type input "Classes in Sitemaps"
click at [97, 150] on div "Add Filter" at bounding box center [93, 149] width 18 height 6
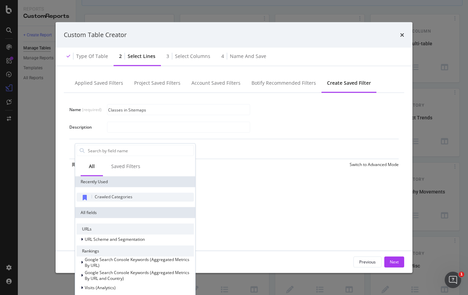
click at [116, 197] on span "Crawled Categories" at bounding box center [114, 197] width 38 height 6
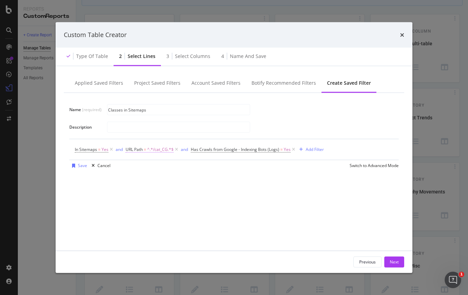
click at [166, 152] on span "^.*/cat_CG.*$" at bounding box center [160, 150] width 26 height 10
click at [152, 181] on input "/cat_CG" at bounding box center [164, 178] width 65 height 11
click at [152, 176] on input "/cat_CG" at bounding box center [164, 178] width 65 height 11
type input "/cat_CL"
click at [202, 192] on div "Apply" at bounding box center [201, 193] width 11 height 6
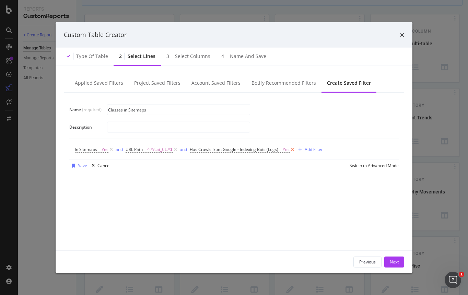
click at [293, 149] on icon "modal" at bounding box center [293, 149] width 6 height 7
click at [80, 164] on div "Save" at bounding box center [82, 166] width 9 height 6
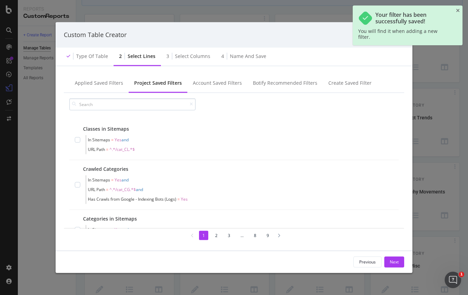
click at [108, 107] on input "modal" at bounding box center [132, 104] width 126 height 12
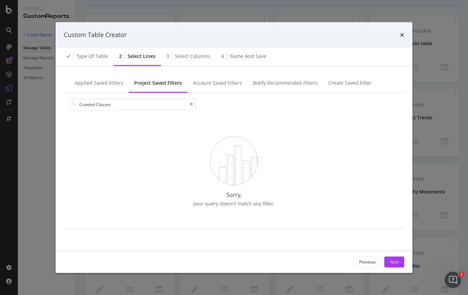
type input "Crawled Classes"
click at [192, 104] on icon "modal" at bounding box center [191, 104] width 3 height 4
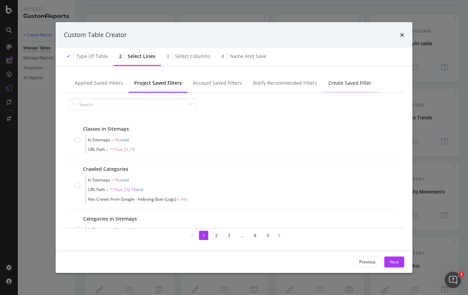
click at [345, 82] on div "Create Saved Filter" at bounding box center [350, 82] width 43 height 7
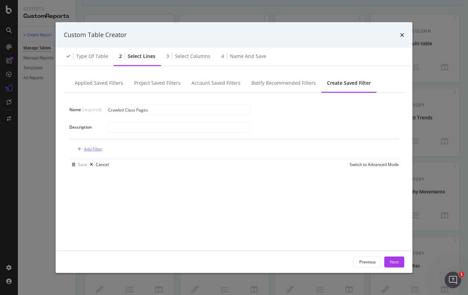
type input "Crawled Class Pages"
click at [95, 149] on div "Add Filter" at bounding box center [93, 149] width 18 height 6
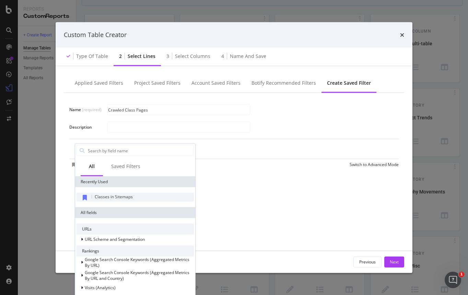
click at [122, 196] on span "Classes in Sitemaps" at bounding box center [114, 197] width 38 height 6
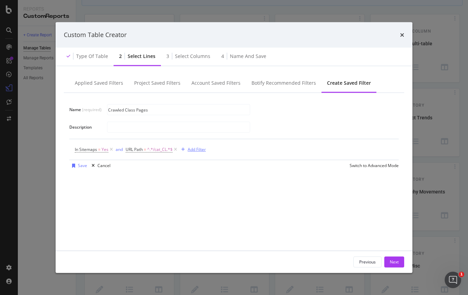
click at [195, 148] on div "Add Filter" at bounding box center [197, 150] width 18 height 6
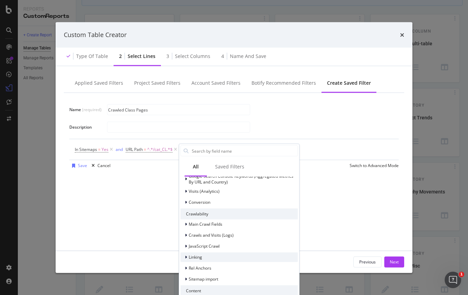
scroll to position [96, 0]
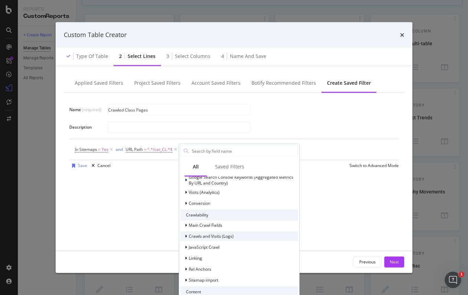
click at [186, 238] on icon "modal" at bounding box center [186, 236] width 2 height 4
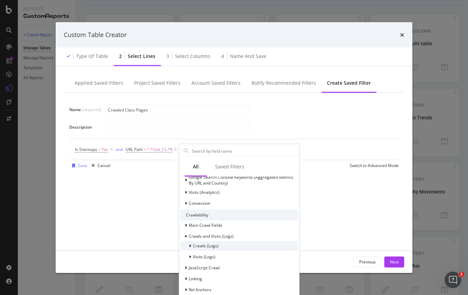
click at [190, 246] on icon "modal" at bounding box center [190, 246] width 2 height 4
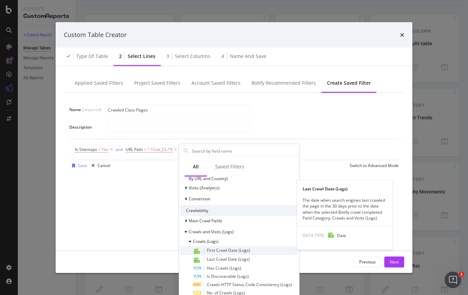
scroll to position [115, 0]
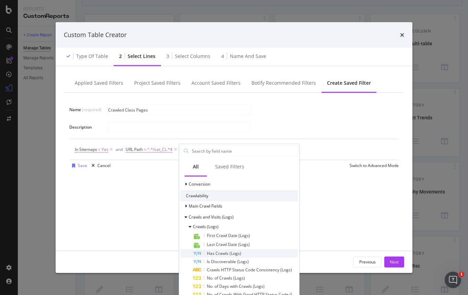
click at [217, 253] on span "Has Crawls (Logs)" at bounding box center [224, 253] width 34 height 6
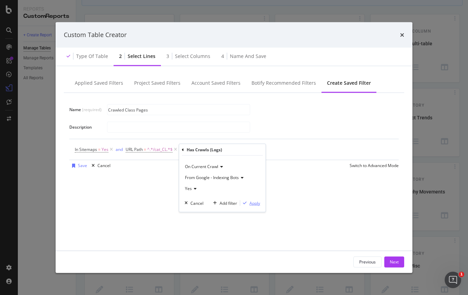
click at [257, 203] on div "Apply" at bounding box center [255, 203] width 11 height 6
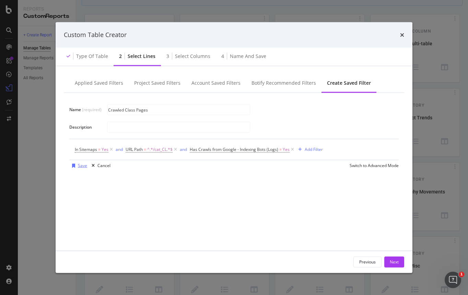
click at [79, 167] on div "Save" at bounding box center [82, 166] width 9 height 6
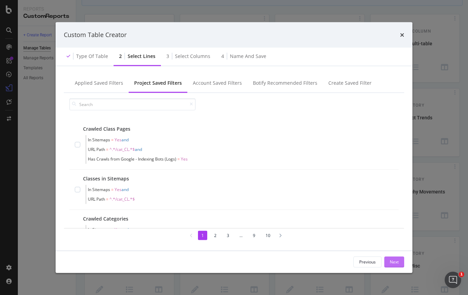
click at [394, 259] on div "Next" at bounding box center [394, 262] width 9 height 6
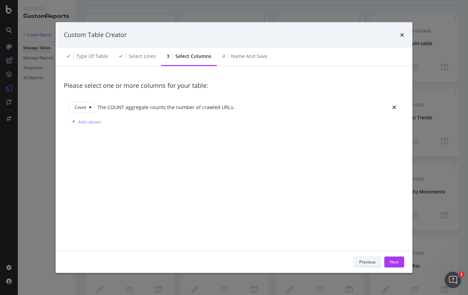
click at [363, 260] on div "Previous" at bounding box center [368, 262] width 16 height 6
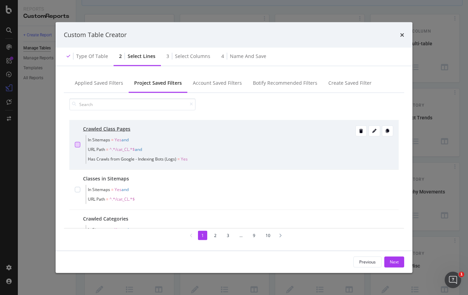
click at [79, 146] on div "modal" at bounding box center [77, 144] width 5 height 5
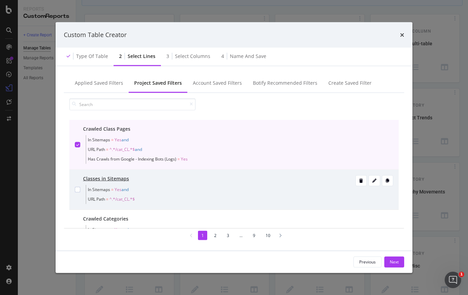
click at [81, 192] on div "Classes in Sitemaps In Sitemaps = Yes and URL Path = ^.*/cat_CL.*$" at bounding box center [234, 189] width 319 height 29
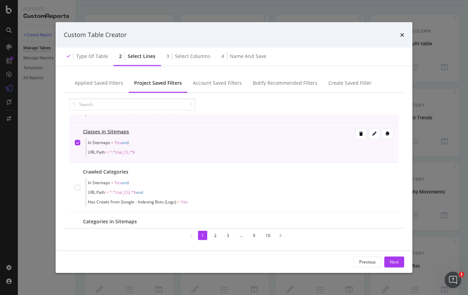
scroll to position [54, 0]
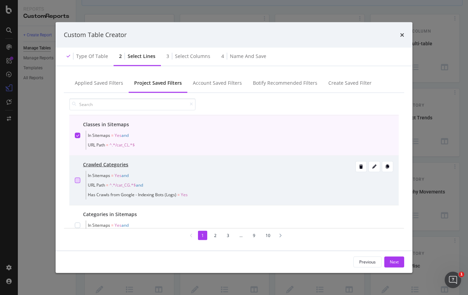
click at [78, 182] on div "modal" at bounding box center [77, 180] width 5 height 5
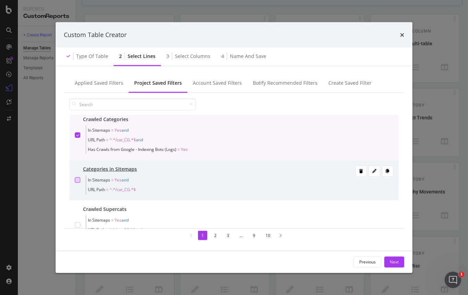
click at [77, 182] on div "modal" at bounding box center [77, 179] width 5 height 5
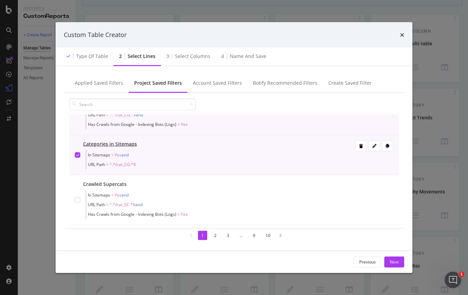
scroll to position [138, 0]
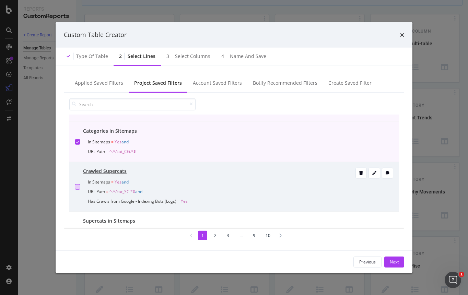
click at [77, 184] on div "modal" at bounding box center [77, 186] width 5 height 5
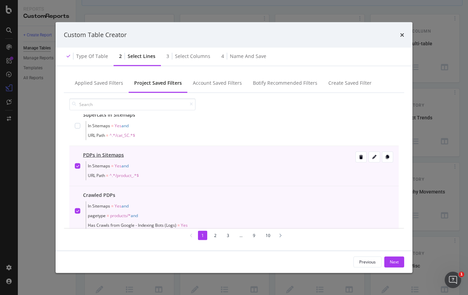
scroll to position [213, 0]
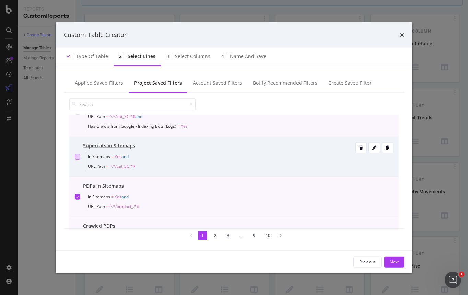
click at [75, 157] on div "modal" at bounding box center [77, 156] width 5 height 5
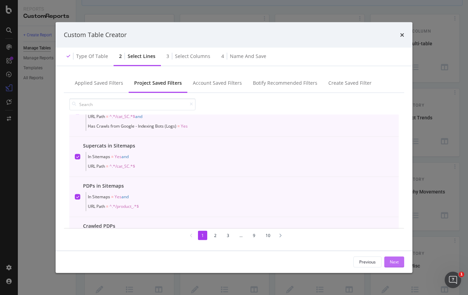
click at [389, 261] on button "Next" at bounding box center [395, 262] width 20 height 11
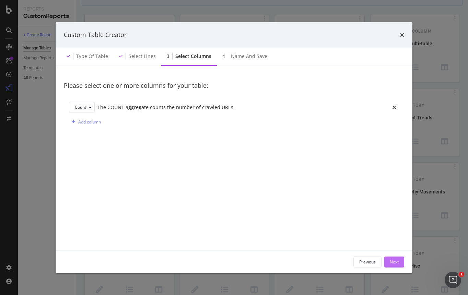
click at [389, 260] on button "Next" at bounding box center [395, 262] width 20 height 11
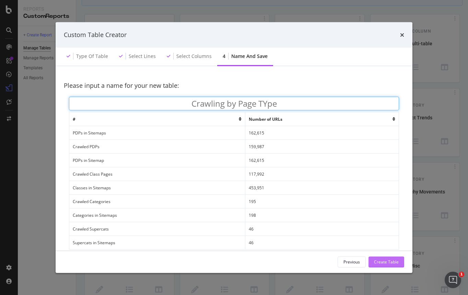
type input "Crawling by Page TYpe"
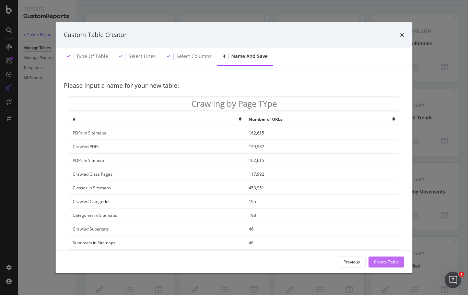
click at [392, 263] on div "Create Table" at bounding box center [386, 262] width 25 height 6
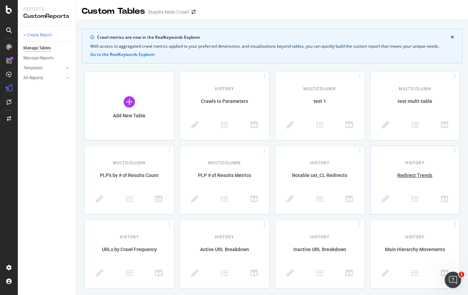
scroll to position [216, 0]
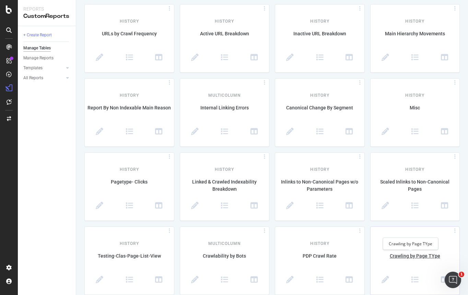
click at [399, 257] on div "Crawling by Page TYpe" at bounding box center [415, 260] width 89 height 14
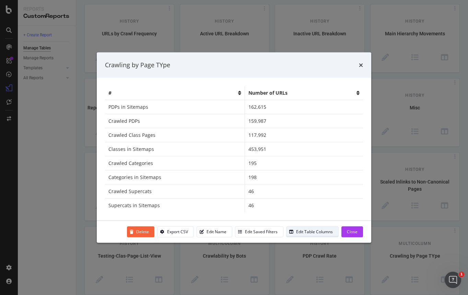
click at [296, 232] on div "modal" at bounding box center [292, 232] width 10 height 4
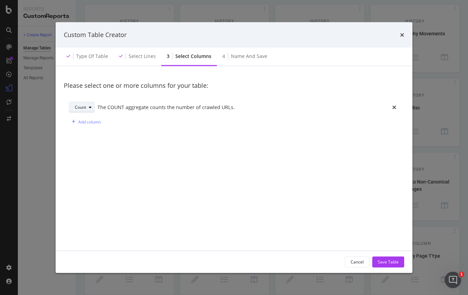
click at [87, 110] on div "Count" at bounding box center [85, 108] width 20 height 10
click at [185, 126] on div "Add column" at bounding box center [234, 121] width 330 height 11
click at [360, 261] on div "Cancel" at bounding box center [357, 262] width 13 height 6
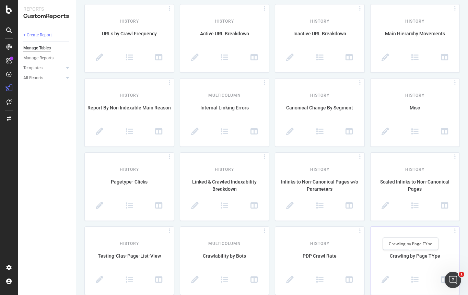
click at [412, 256] on div "Crawling by Page TYpe" at bounding box center [415, 260] width 89 height 14
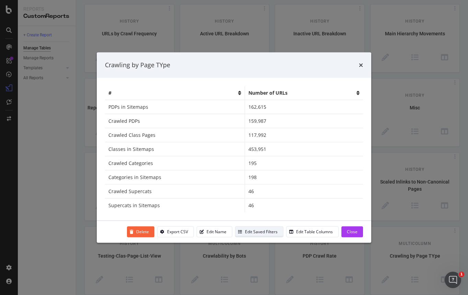
click at [263, 231] on div "Edit Saved Filters" at bounding box center [261, 232] width 33 height 6
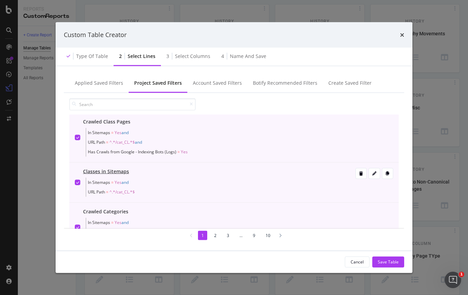
scroll to position [11, 0]
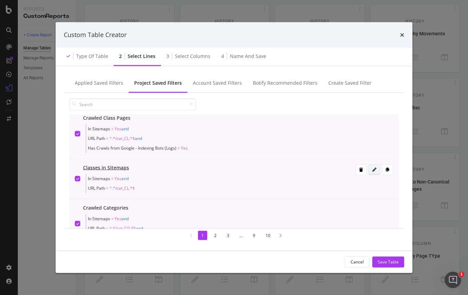
click at [369, 172] on div "modal" at bounding box center [374, 170] width 11 height 10
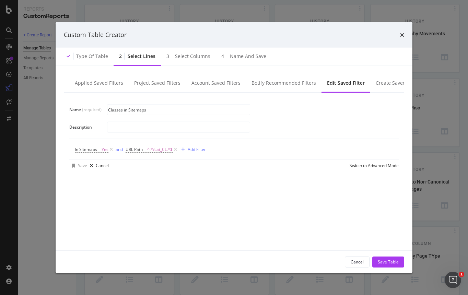
scroll to position [0, 0]
click at [255, 151] on div "In Sitemaps = Yes and URL Path = ^.*/cat_CL.*$ Add Filter" at bounding box center [234, 149] width 319 height 21
click at [151, 150] on span "^.*/cat_CL.*$" at bounding box center [159, 150] width 25 height 10
click at [351, 195] on div "Name (required) Classes in Sitemaps Description In Sitemaps = Yes and URL Path …" at bounding box center [234, 168] width 341 height 150
click at [359, 263] on div "Cancel" at bounding box center [357, 262] width 13 height 6
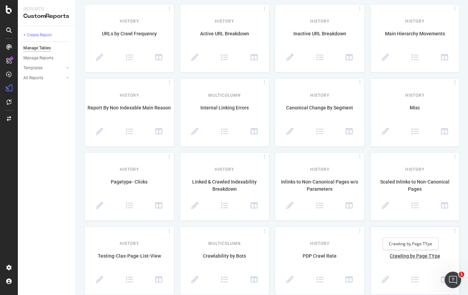
click at [411, 254] on div "Crawling by Page TYpe" at bounding box center [415, 260] width 89 height 14
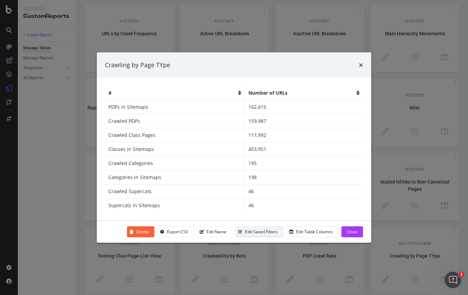
click at [262, 229] on div "Edit Saved Filters" at bounding box center [261, 232] width 33 height 6
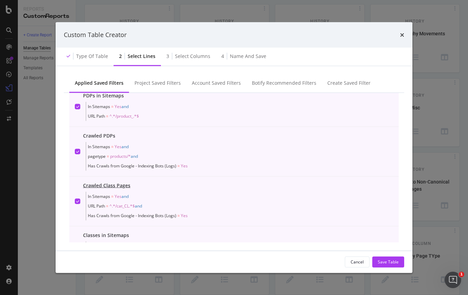
scroll to position [12, 0]
click at [234, 207] on span "URL Path = ^.*/cat_CL.*$ and" at bounding box center [221, 206] width 266 height 10
click at [220, 199] on span "In Sitemaps = Yes and" at bounding box center [221, 196] width 266 height 10
click at [117, 185] on div "Crawled Categories" at bounding box center [105, 185] width 45 height 7
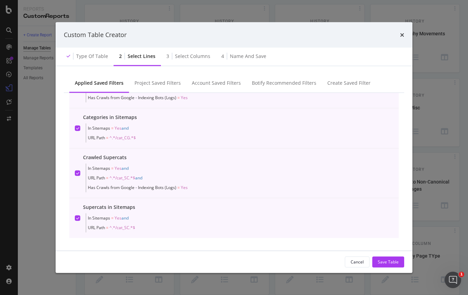
scroll to position [81, 0]
click at [177, 162] on span "In Sitemaps = Yes and" at bounding box center [221, 167] width 266 height 10
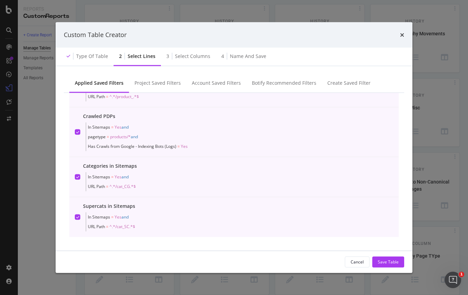
click at [177, 162] on div "Categories in Sitemaps" at bounding box center [218, 165] width 271 height 7
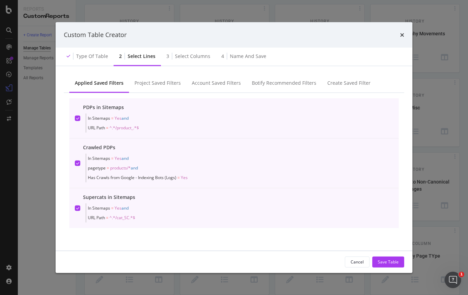
scroll to position [0, 0]
click at [175, 161] on span "In Sitemaps = Yes and" at bounding box center [221, 159] width 266 height 10
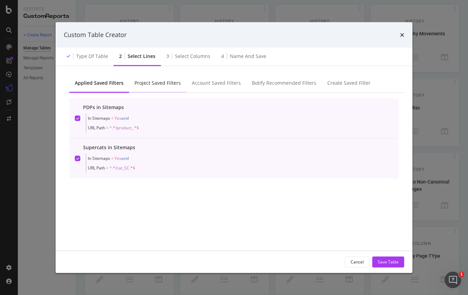
click at [160, 88] on div "Project Saved Filters" at bounding box center [157, 83] width 57 height 19
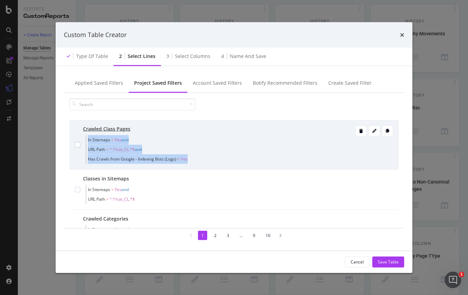
drag, startPoint x: 207, startPoint y: 158, endPoint x: 86, endPoint y: 135, distance: 123.3
click at [86, 135] on span "In Sitemaps = Yes and URL Path = ^.*/cat_CL.*$ and Has Crawls from Google - Ind…" at bounding box center [220, 149] width 268 height 29
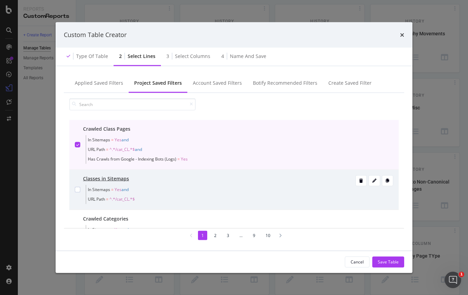
click at [160, 201] on span "URL Path = ^.*/cat_CL.*$" at bounding box center [221, 199] width 266 height 10
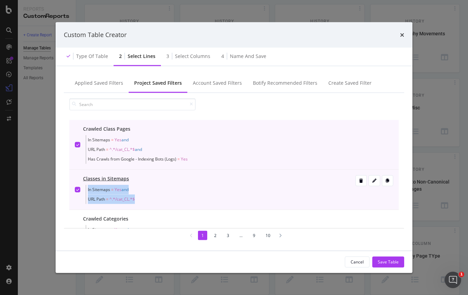
drag, startPoint x: 160, startPoint y: 201, endPoint x: 82, endPoint y: 193, distance: 78.7
click at [82, 193] on div "Classes in Sitemaps In Sitemaps = Yes and URL Path = ^.*/cat_CL.*$" at bounding box center [234, 189] width 319 height 29
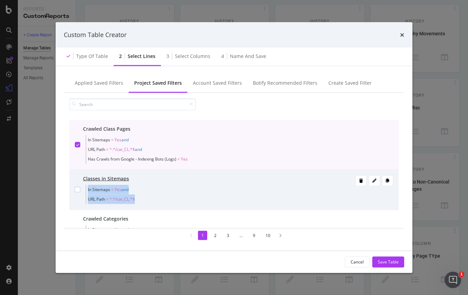
copy span "In Sitemaps = Yes and URL Path = ^.*/cat_CL.*$"
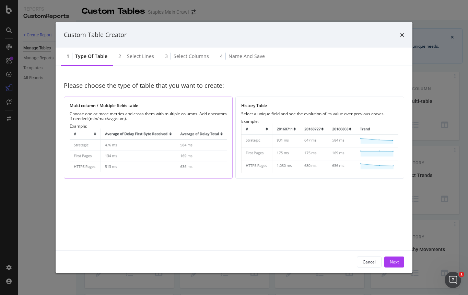
click at [162, 127] on div "Example:" at bounding box center [148, 148] width 157 height 49
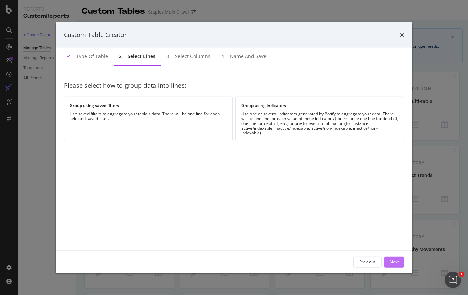
click at [392, 260] on div "Next" at bounding box center [394, 262] width 9 height 6
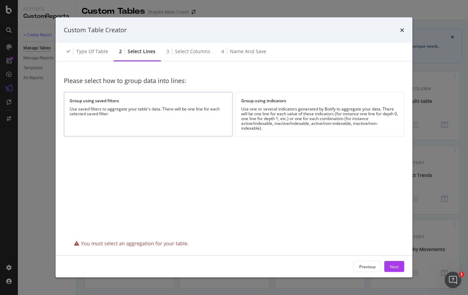
click at [202, 104] on div "Group using saved filters Use saved filters to aggregate your table's data. The…" at bounding box center [148, 114] width 169 height 44
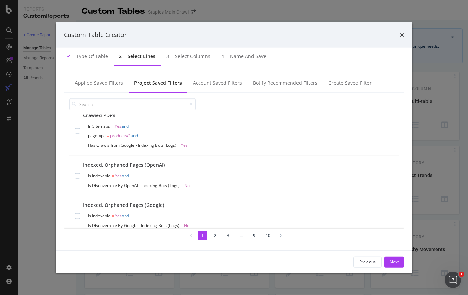
scroll to position [322, 0]
click at [403, 34] on icon "times" at bounding box center [402, 34] width 4 height 5
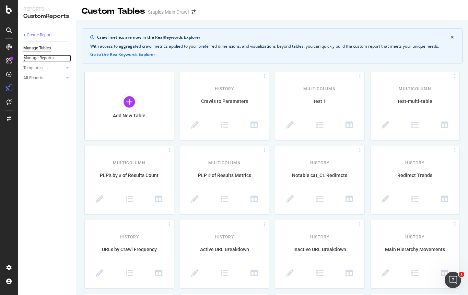
click at [40, 59] on div "Manage Reports" at bounding box center [38, 58] width 30 height 7
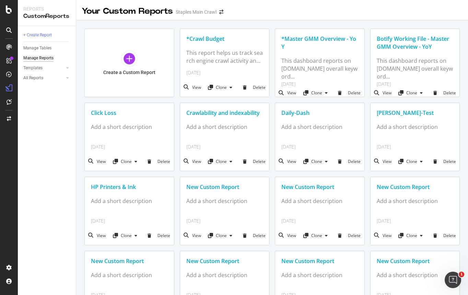
click at [230, 113] on div "Crawlability and indexability" at bounding box center [224, 113] width 77 height 8
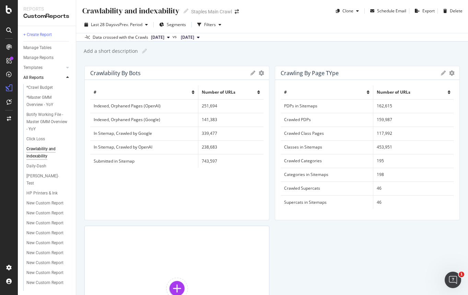
click at [112, 161] on td "Submitted in Sitemap" at bounding box center [144, 161] width 108 height 14
click at [137, 73] on div "Crawlability by Bots" at bounding box center [115, 73] width 50 height 7
click at [259, 73] on icon "gear" at bounding box center [261, 72] width 5 height 5
click at [232, 189] on div "# Number of URLs Indexed, Orphaned Pages (OpenAI) 251,694 Indexed, Orphaned Pag…" at bounding box center [176, 150] width 173 height 129
click at [450, 72] on icon "gear" at bounding box center [452, 72] width 5 height 5
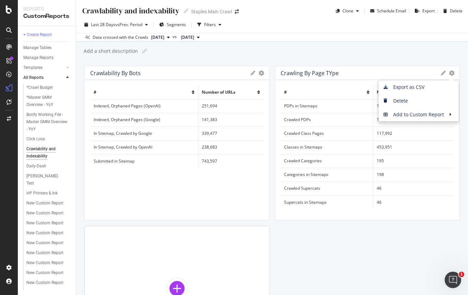
click at [183, 186] on div "# Number of URLs Indexed, Orphaned Pages (OpenAI) 251,694 Indexed, Orphaned Pag…" at bounding box center [176, 150] width 173 height 129
click at [177, 181] on div "# Number of URLs Indexed, Orphaned Pages (OpenAI) 251,694 Indexed, Orphaned Pag…" at bounding box center [176, 150] width 173 height 129
